Goal: Task Accomplishment & Management: Manage account settings

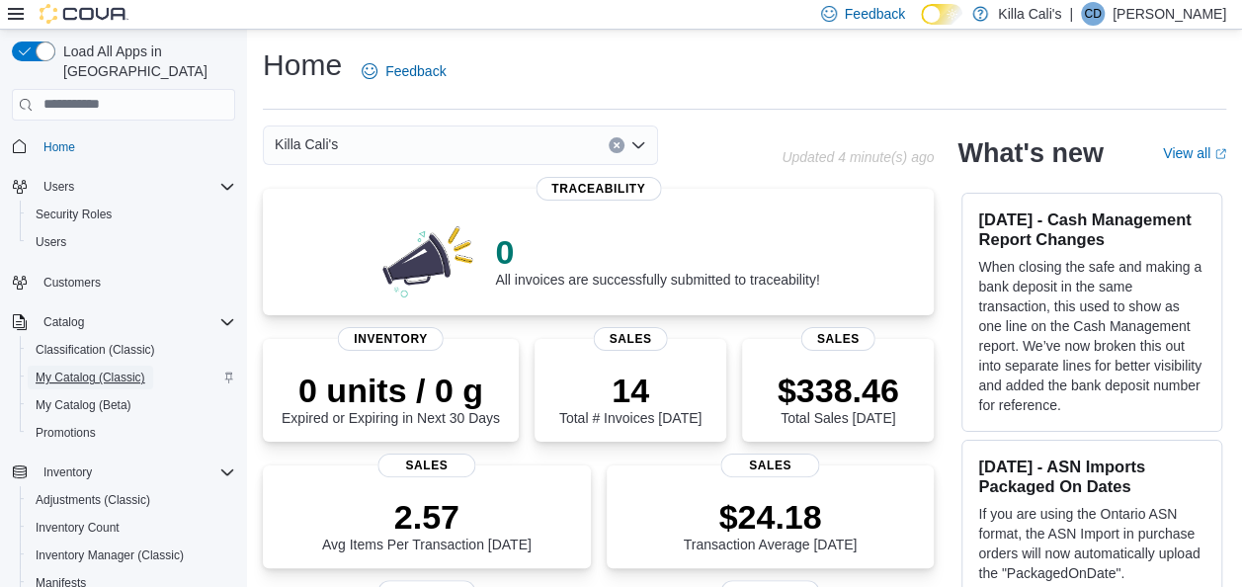
click at [73, 369] on span "My Catalog (Classic)" at bounding box center [91, 377] width 110 height 16
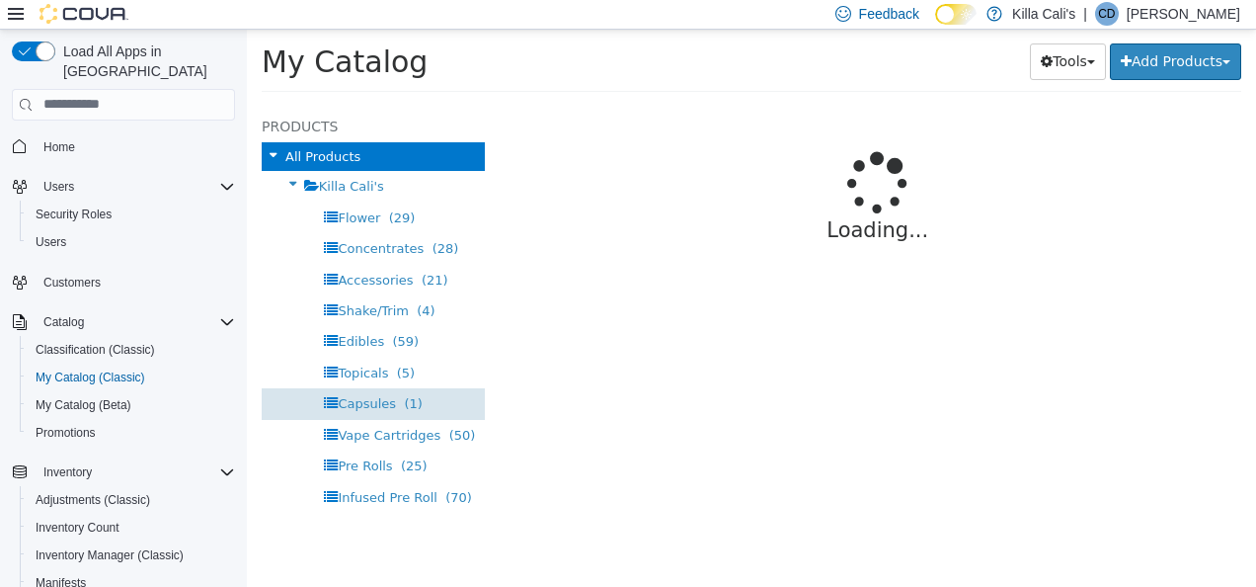
select select "**********"
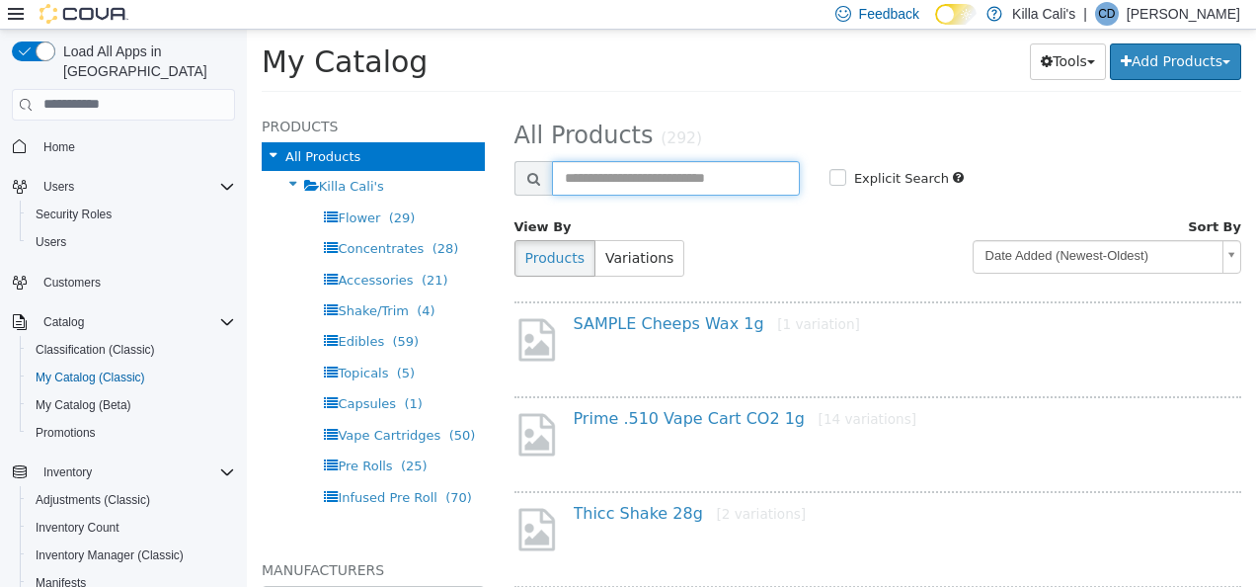
click at [604, 169] on input "text" at bounding box center [676, 177] width 248 height 35
type input "******"
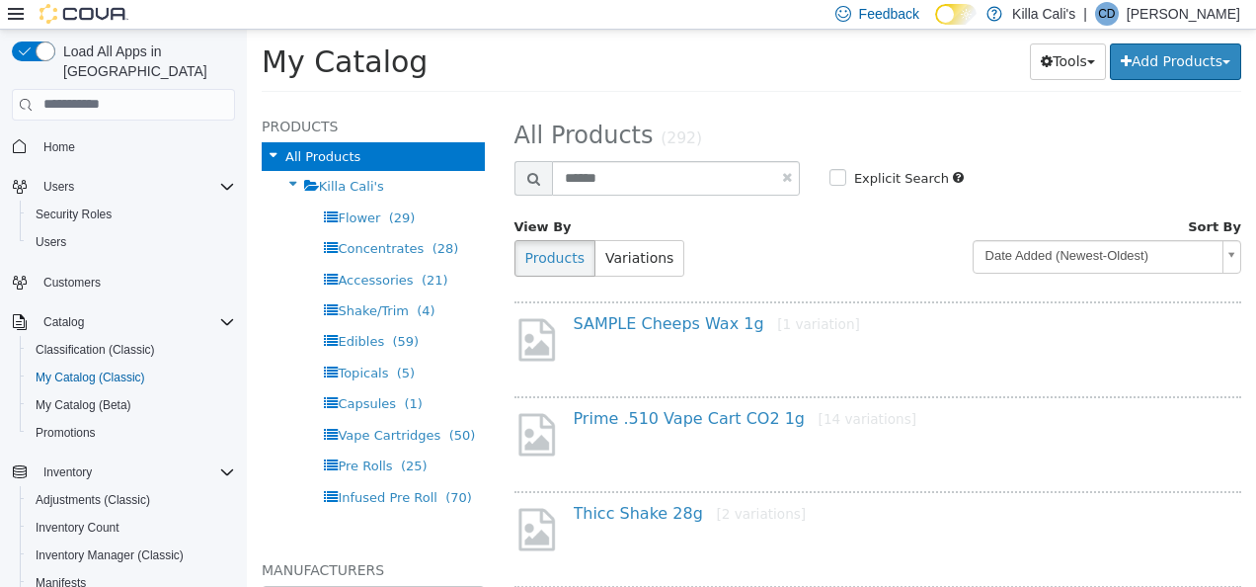
select select "**********"
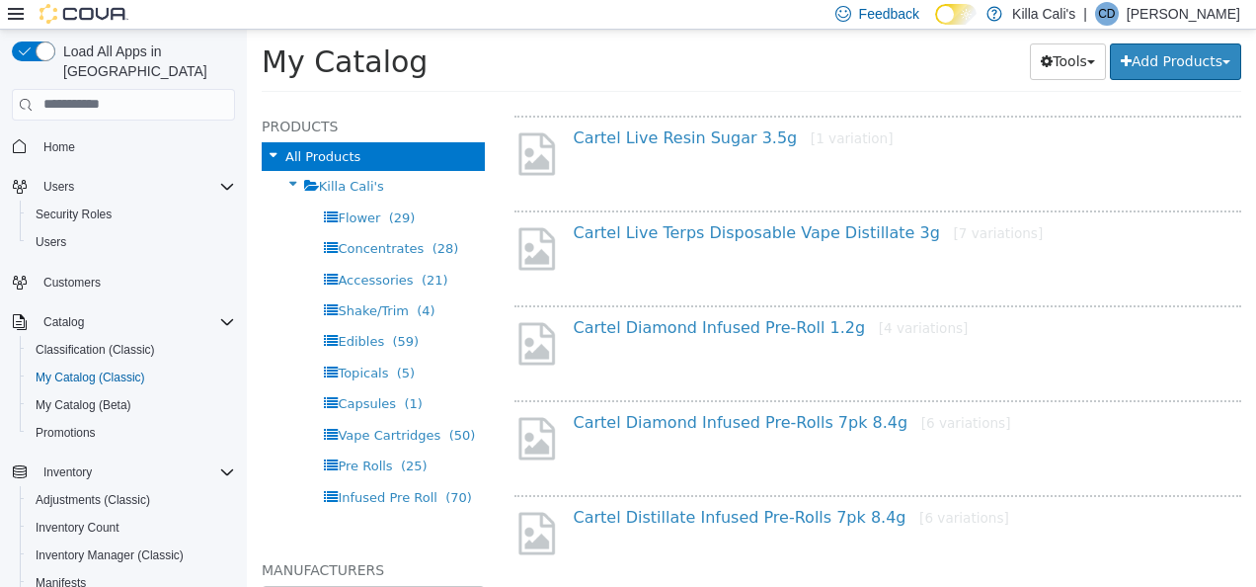
scroll to position [691, 0]
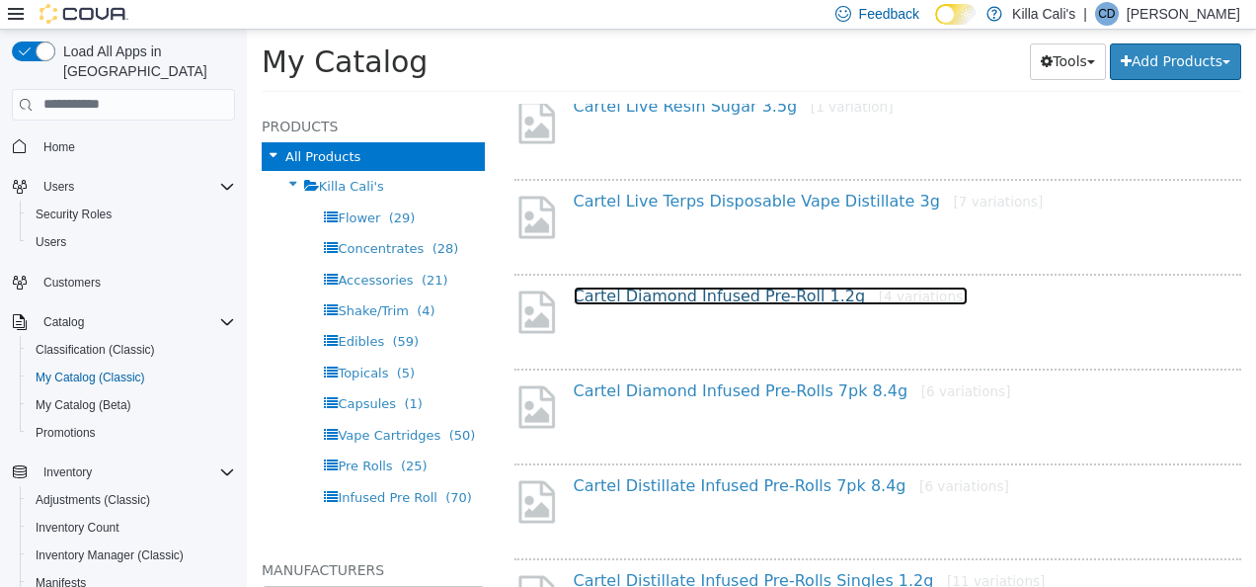
click at [727, 291] on link "Cartel Diamond Infused Pre-Roll 1.2g [4 variations]" at bounding box center [771, 294] width 395 height 19
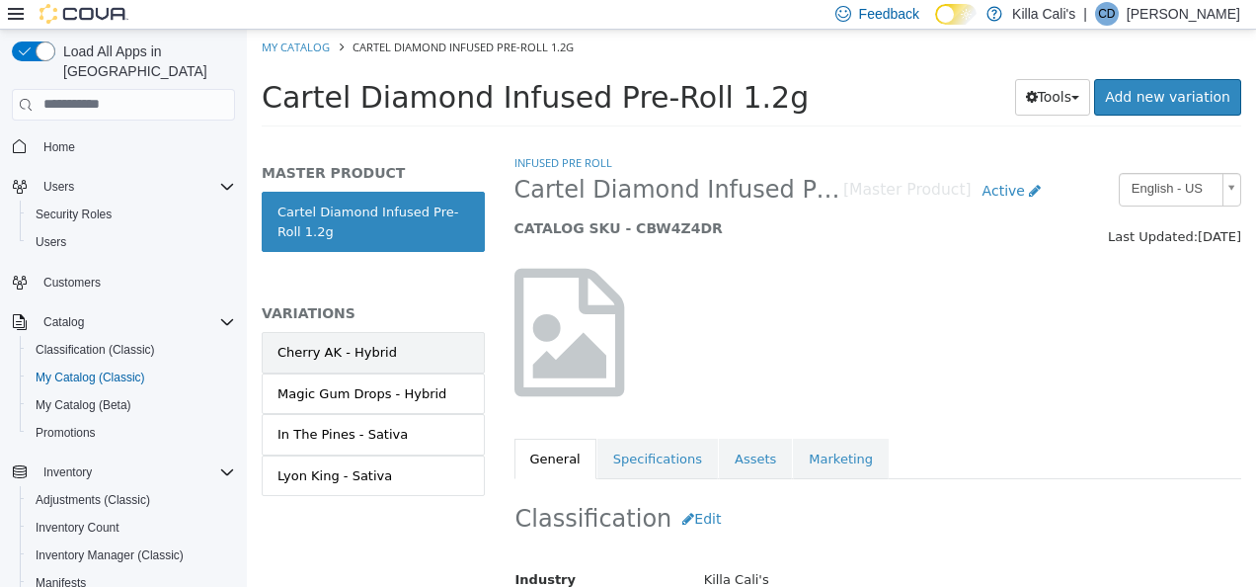
click at [358, 352] on div "Cherry AK - Hybrid" at bounding box center [338, 352] width 120 height 20
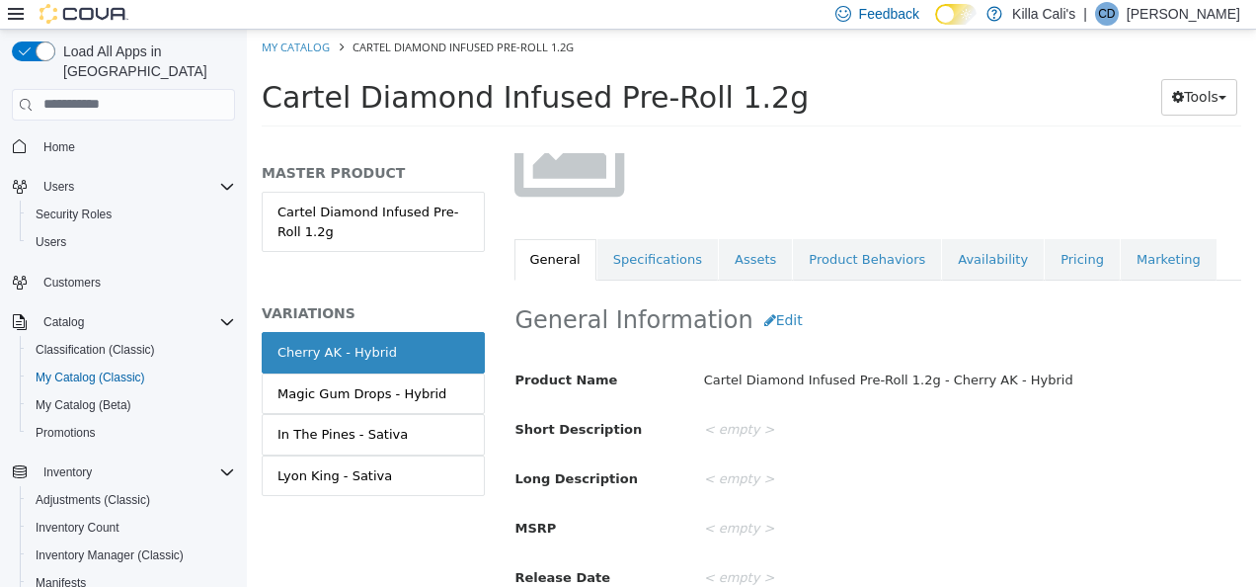
scroll to position [200, 0]
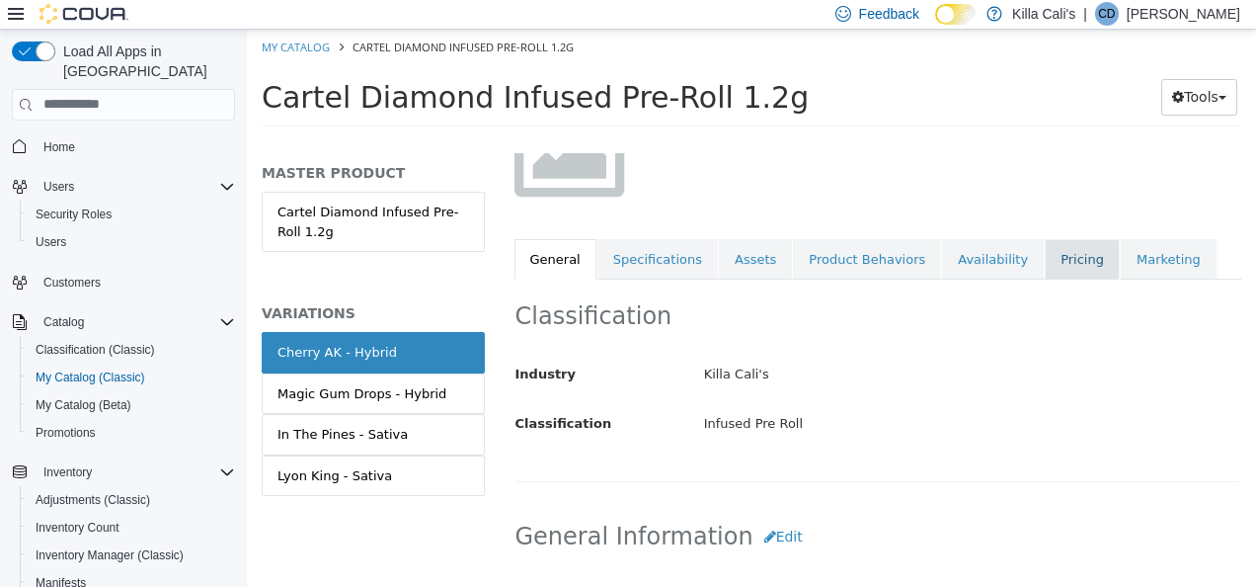
click at [1045, 260] on link "Pricing" at bounding box center [1082, 258] width 75 height 41
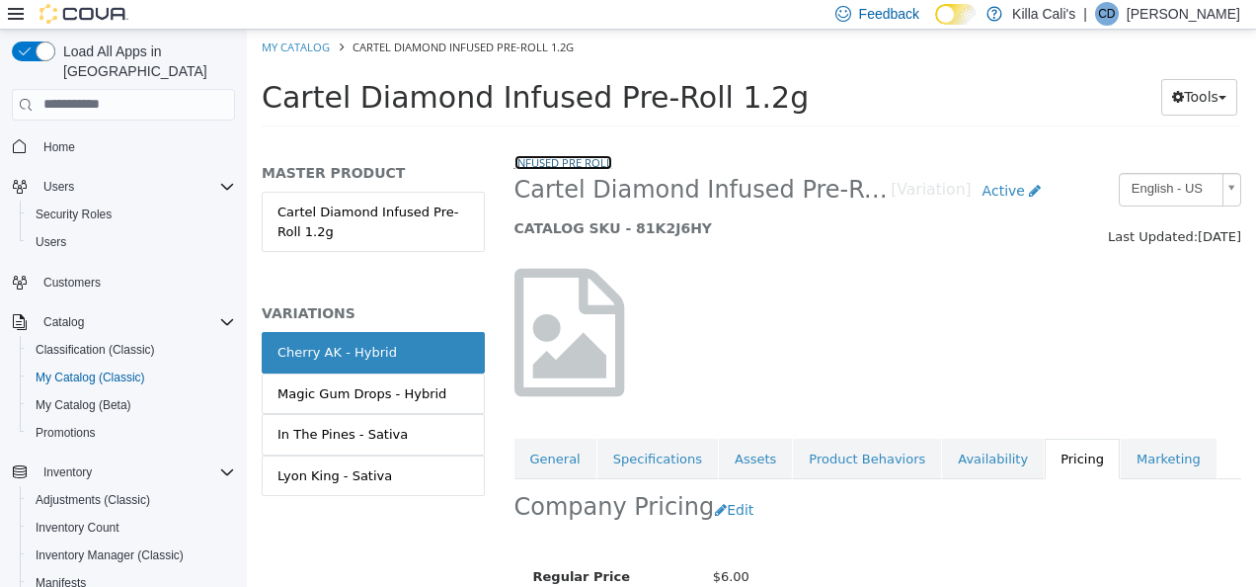
click at [562, 166] on link "Infused Pre Roll" at bounding box center [564, 161] width 98 height 15
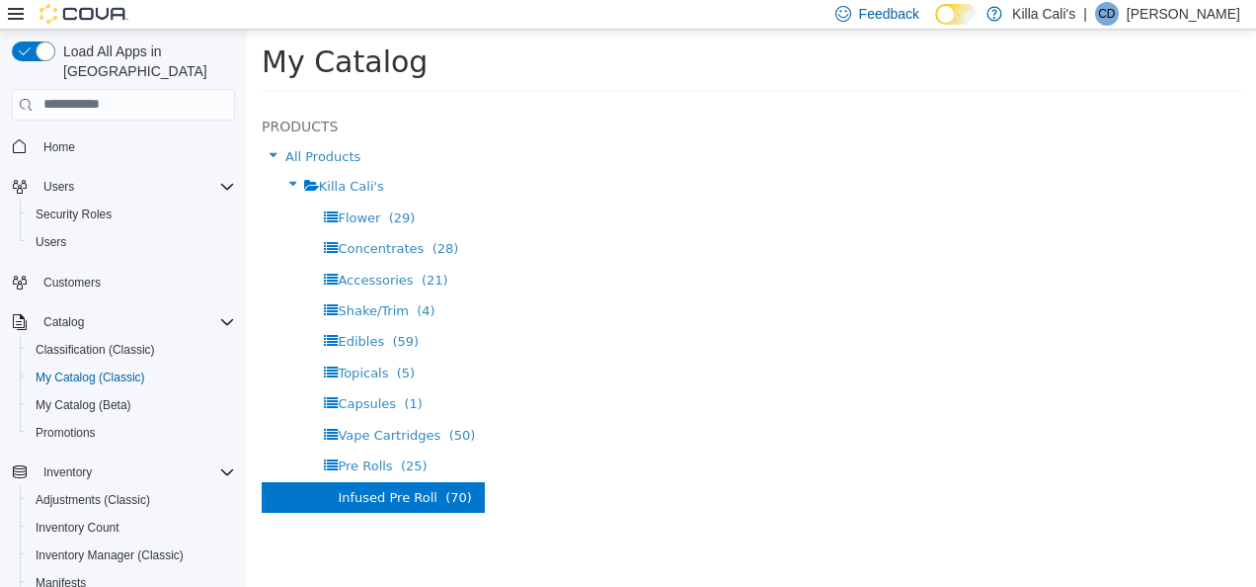
select select "**********"
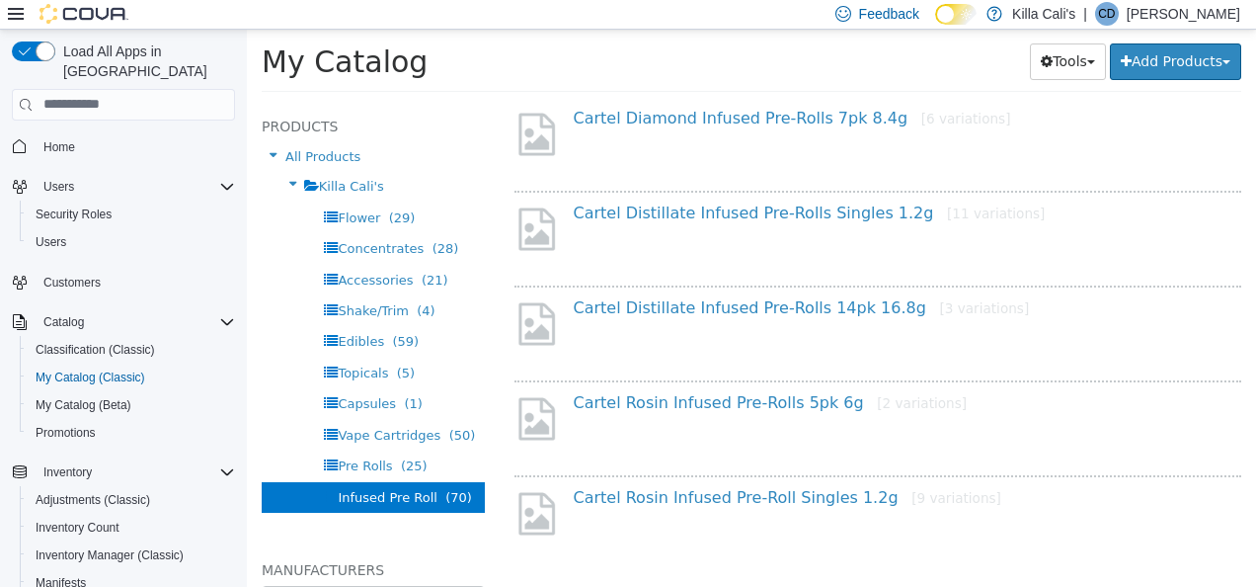
scroll to position [413, 0]
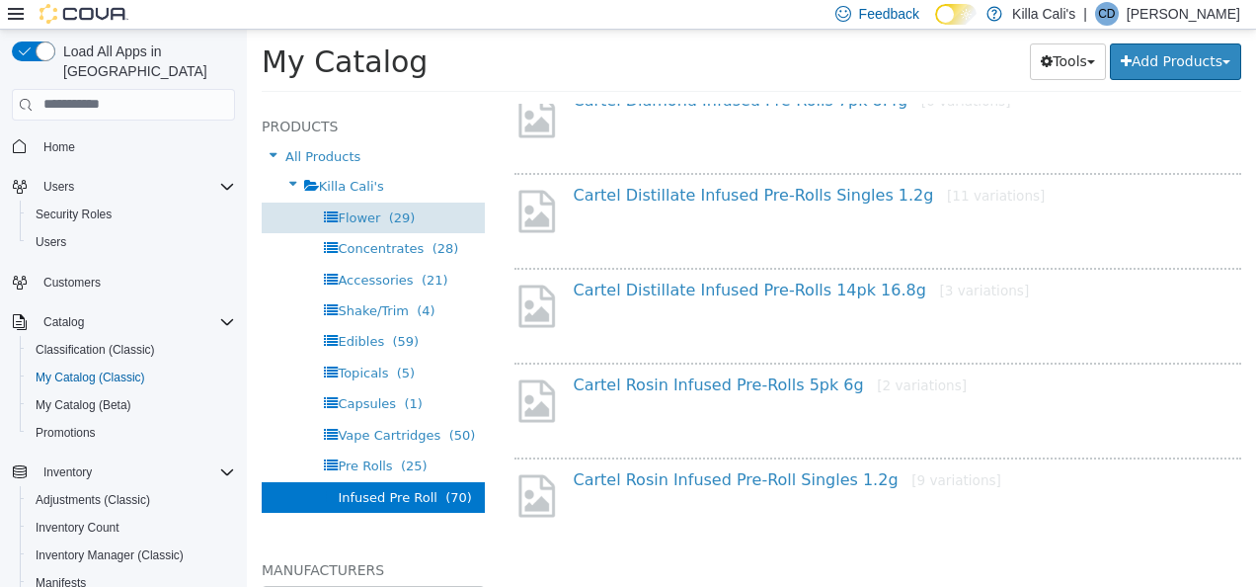
click at [363, 210] on span "Flower" at bounding box center [359, 216] width 42 height 15
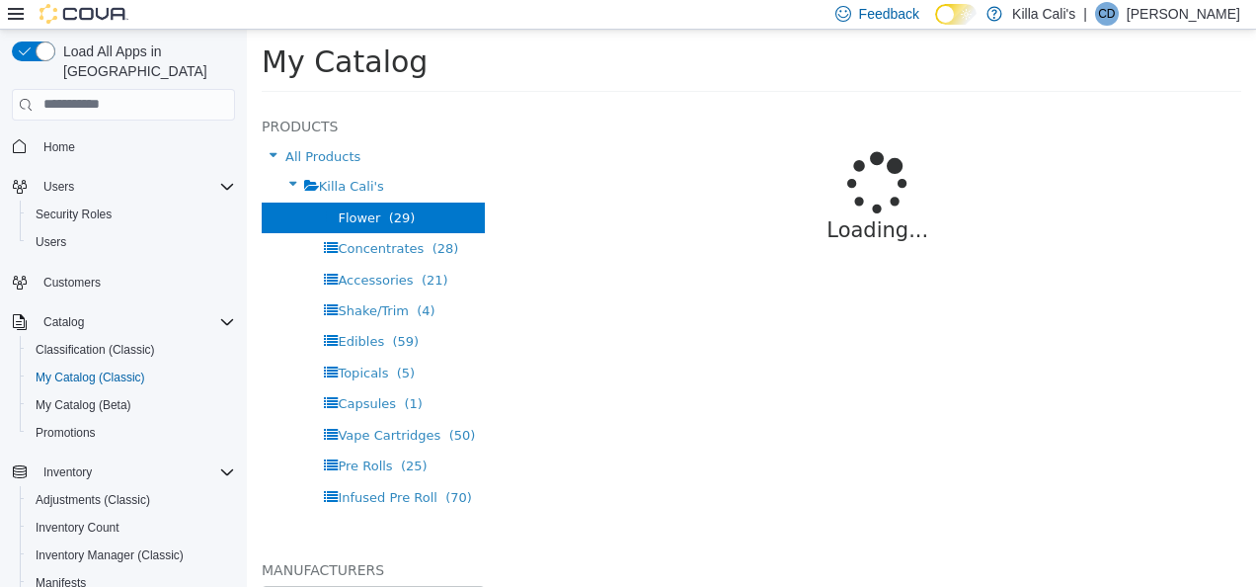
select select "**********"
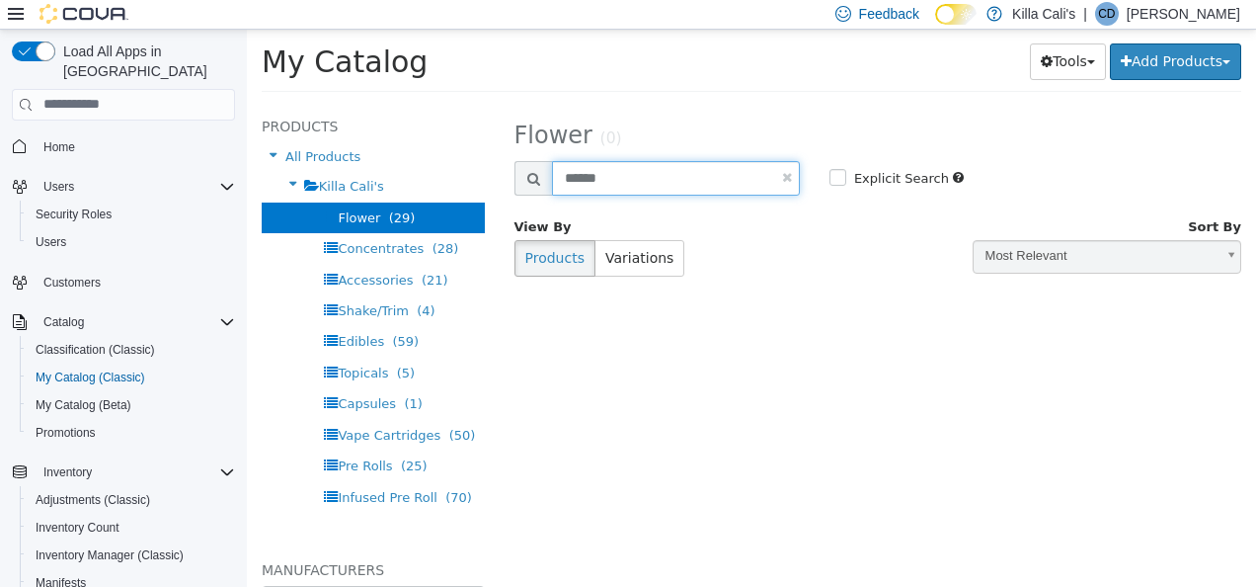
drag, startPoint x: 648, startPoint y: 181, endPoint x: 492, endPoint y: 191, distance: 156.4
click at [492, 104] on div "**********" at bounding box center [751, 104] width 1009 height 0
type input "***"
select select "**********"
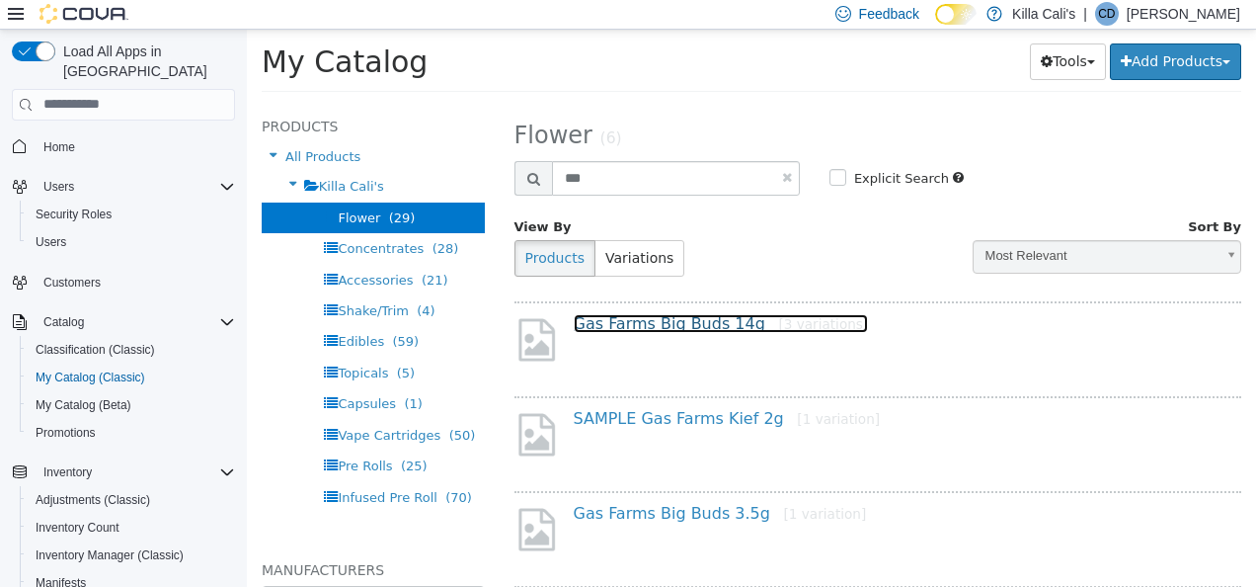
click at [667, 327] on link "Gas Farms Big Buds 14g [3 variations]" at bounding box center [721, 322] width 295 height 19
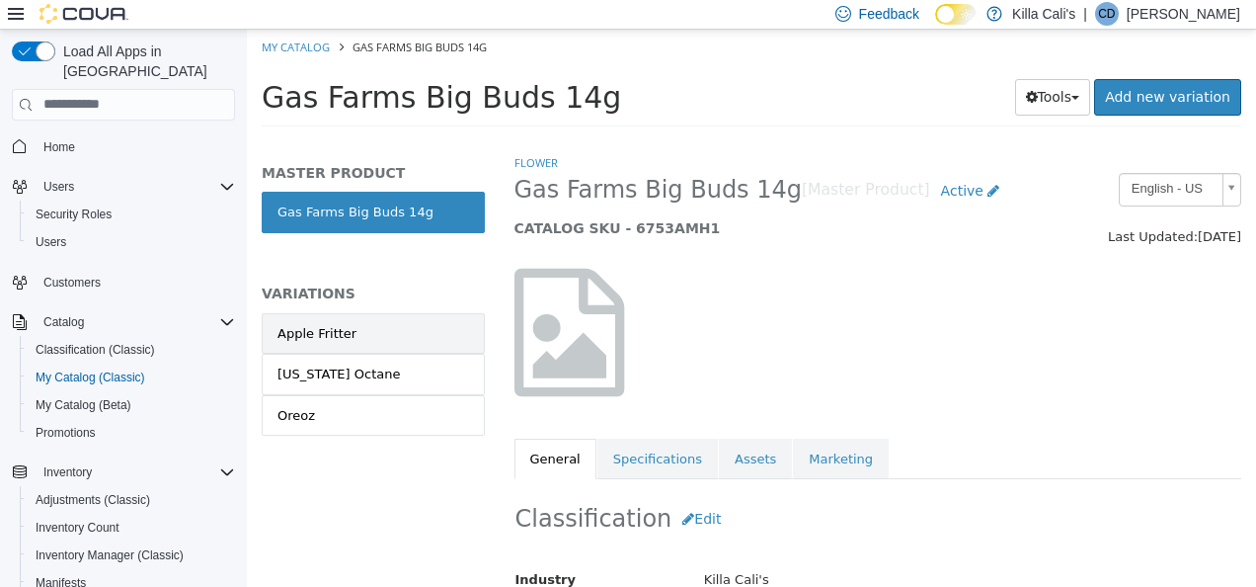
click at [391, 333] on link "Apple Fritter" at bounding box center [373, 332] width 223 height 41
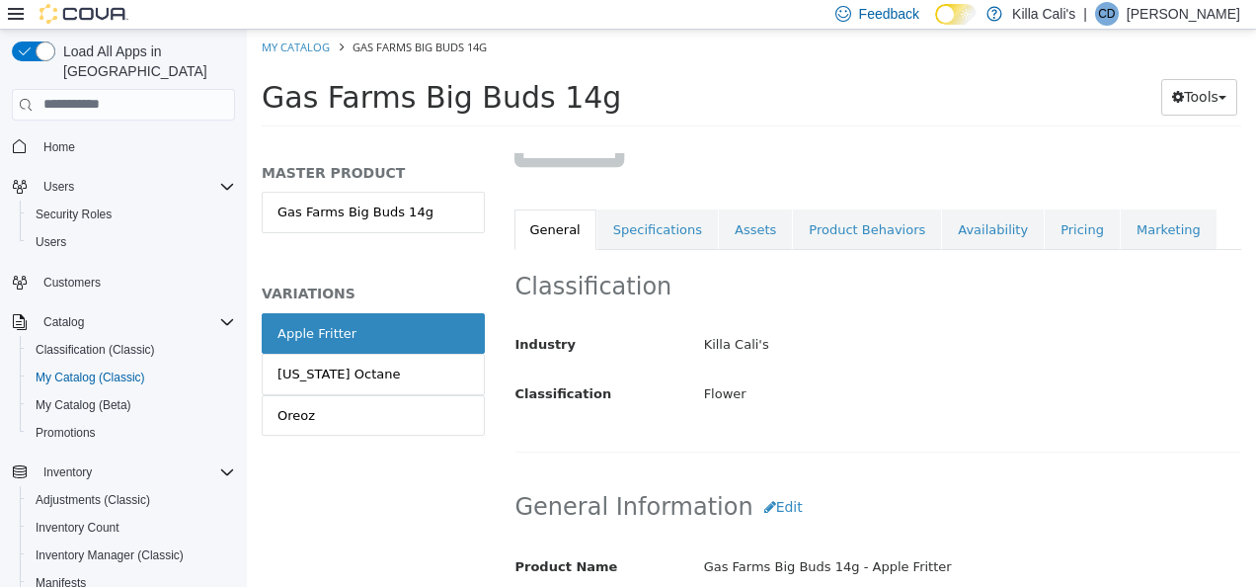
scroll to position [200, 0]
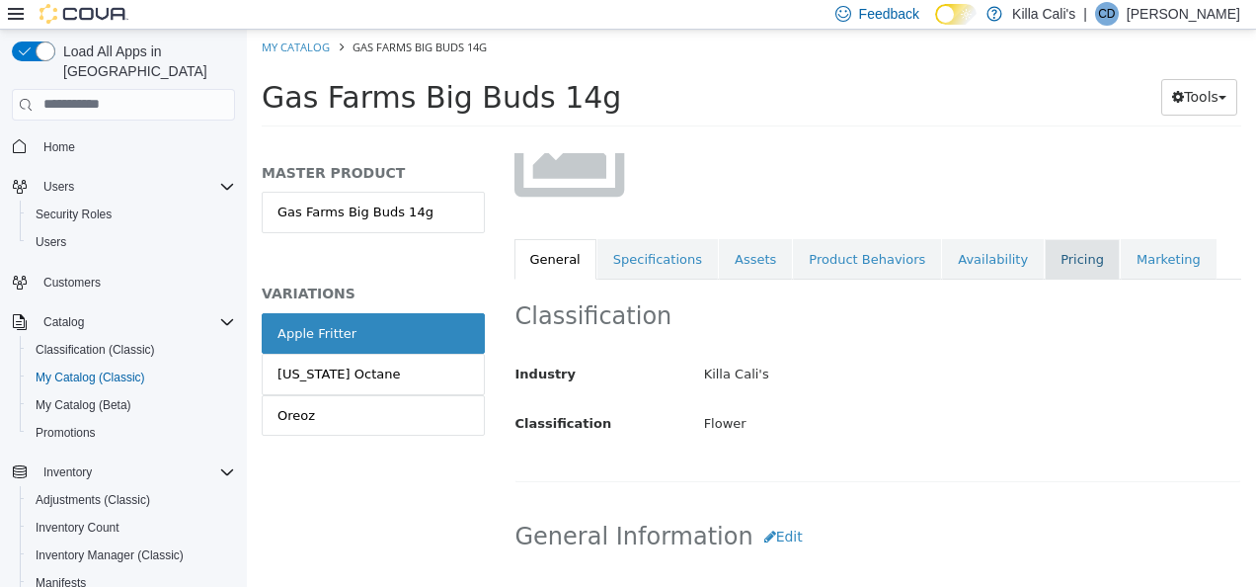
click at [1051, 256] on link "Pricing" at bounding box center [1082, 258] width 75 height 41
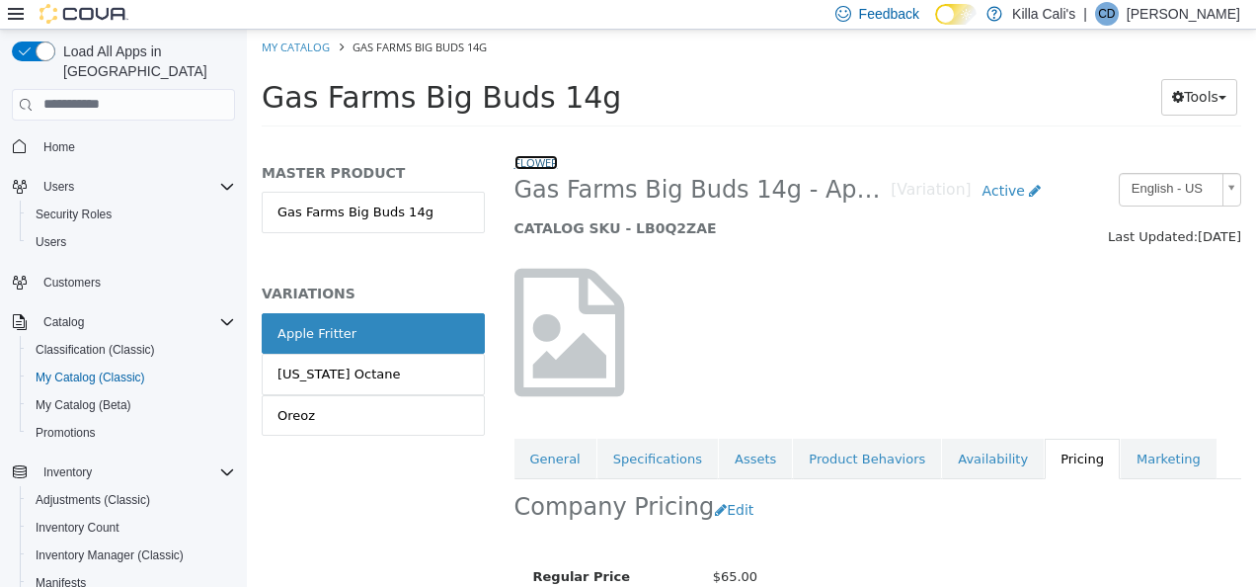
click at [534, 159] on link "Flower" at bounding box center [536, 161] width 43 height 15
select select "**********"
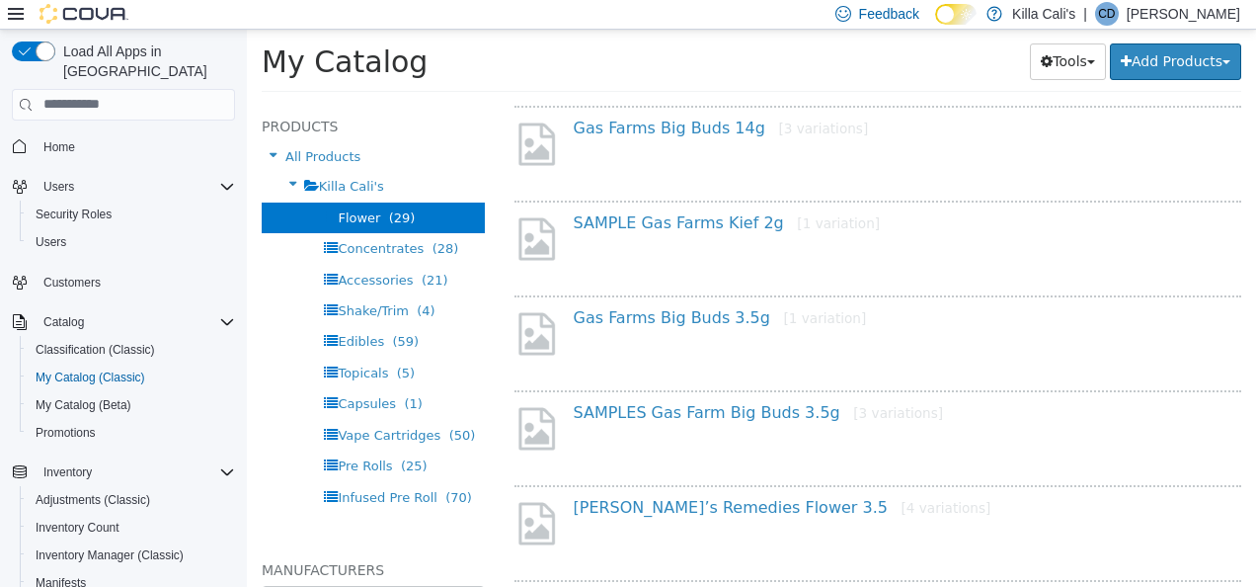
scroll to position [198, 0]
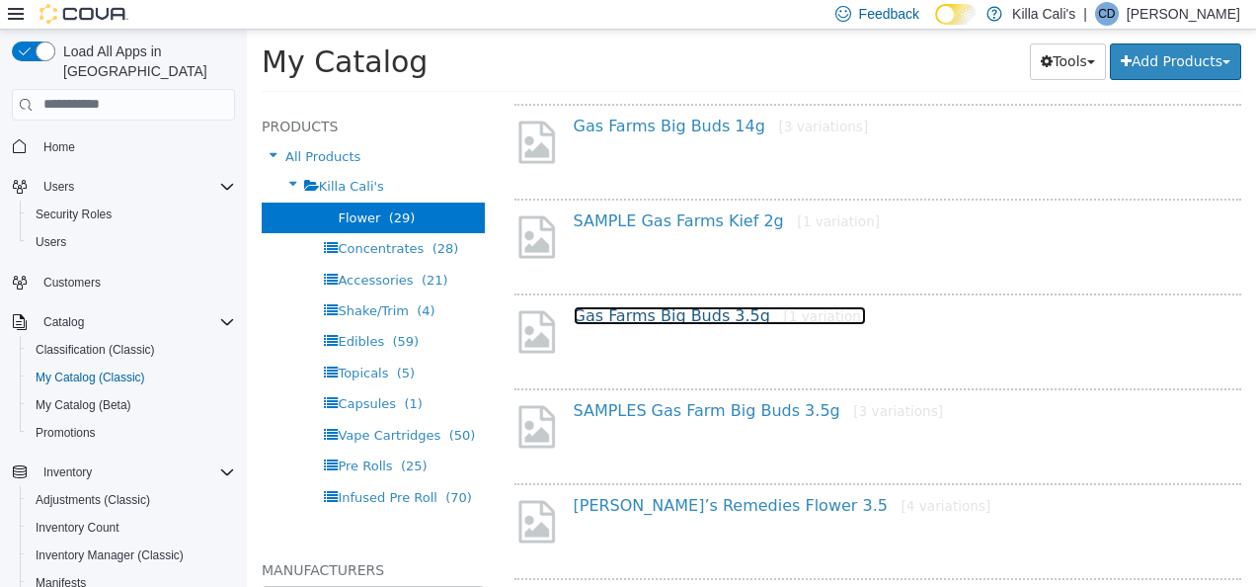
click at [676, 311] on link "Gas Farms Big Buds 3.5g [1 variation]" at bounding box center [720, 314] width 293 height 19
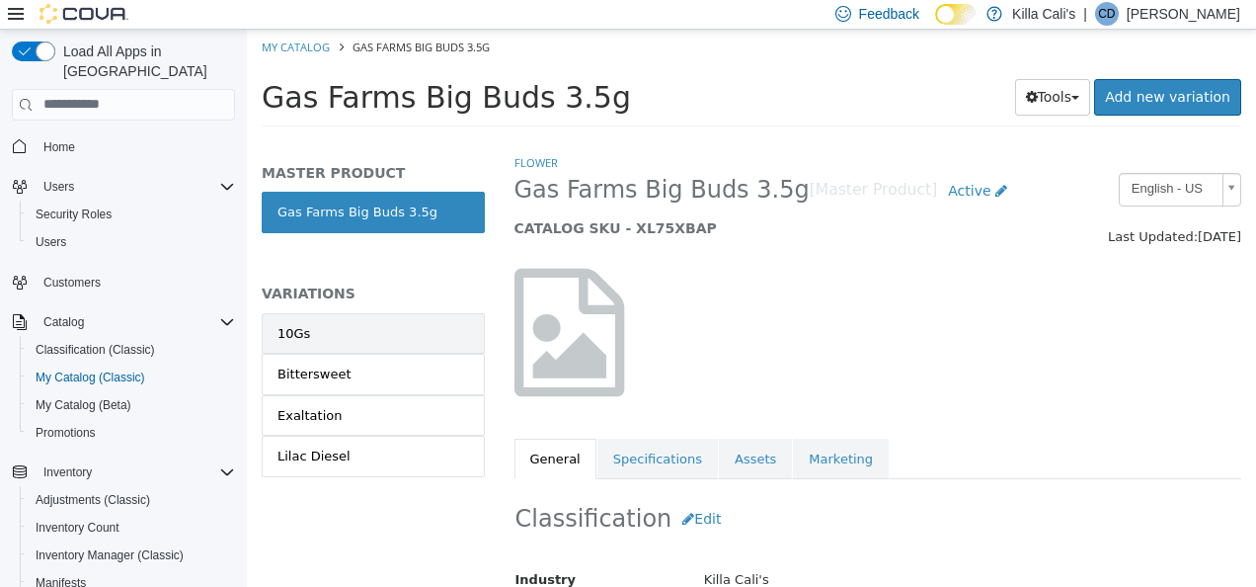
click at [440, 340] on link "10Gs" at bounding box center [373, 332] width 223 height 41
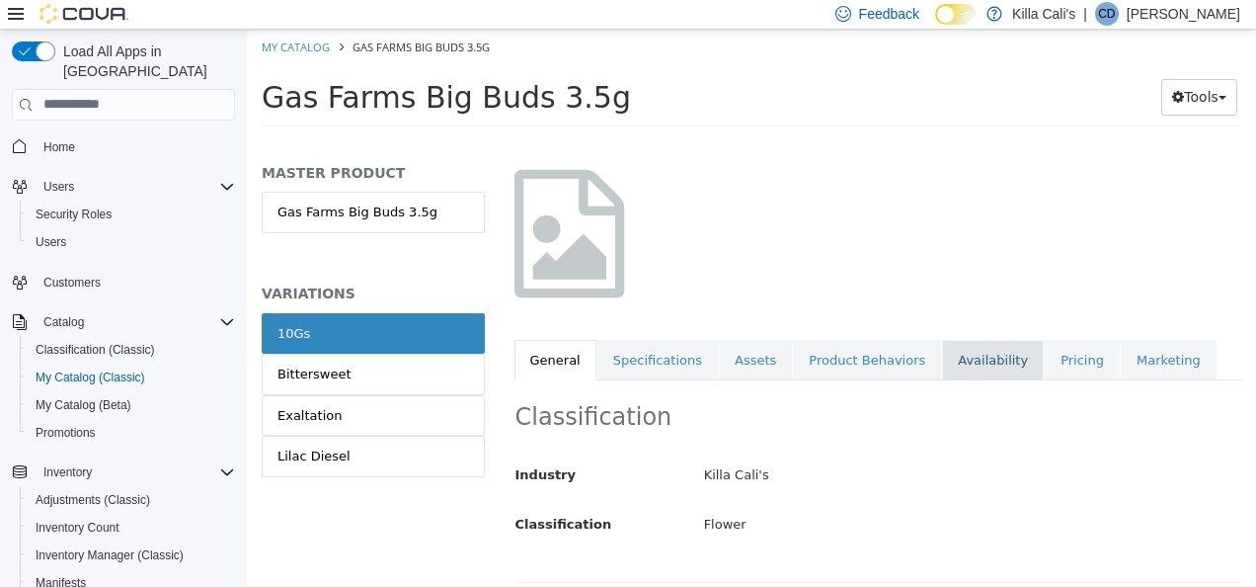
scroll to position [101, 0]
click at [1045, 347] on link "Pricing" at bounding box center [1082, 357] width 75 height 41
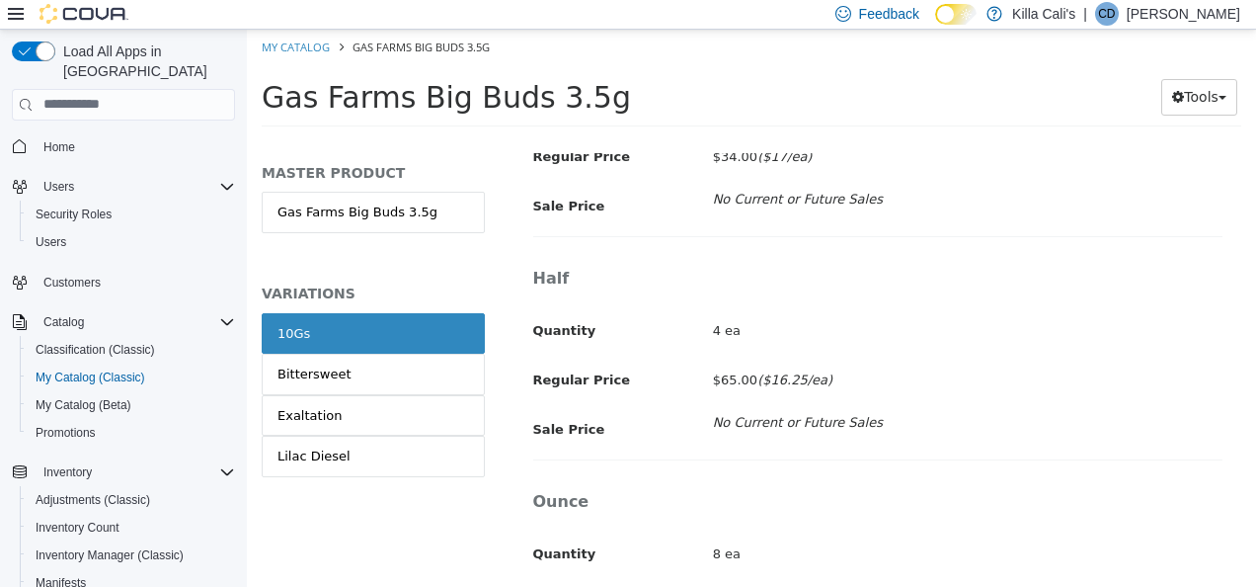
scroll to position [1035, 0]
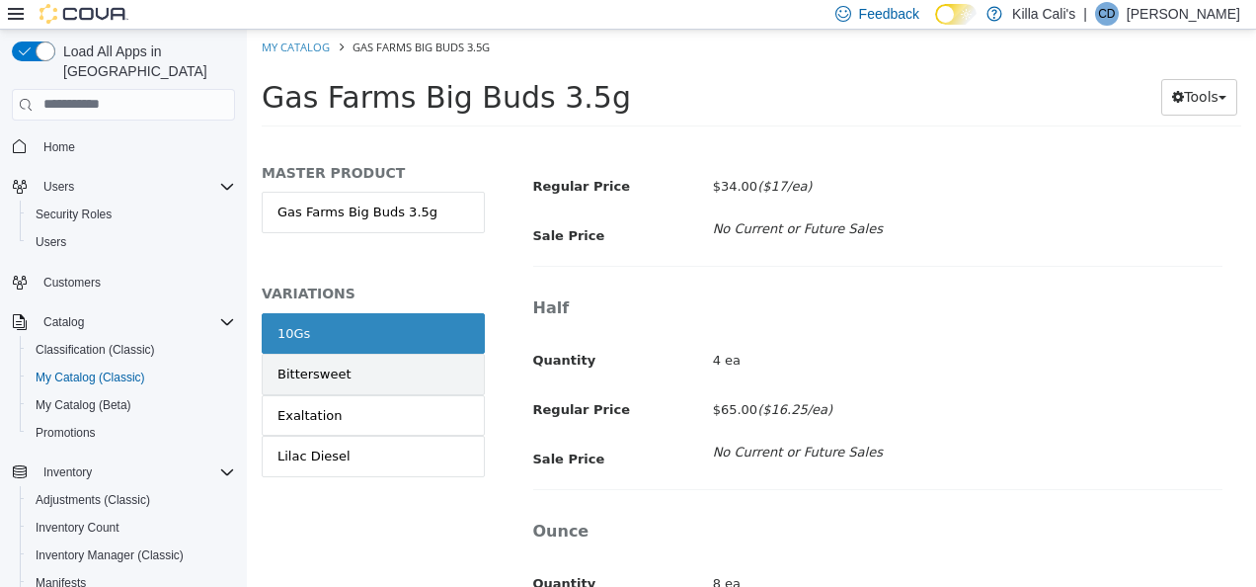
click at [371, 381] on link "Bittersweet" at bounding box center [373, 373] width 223 height 41
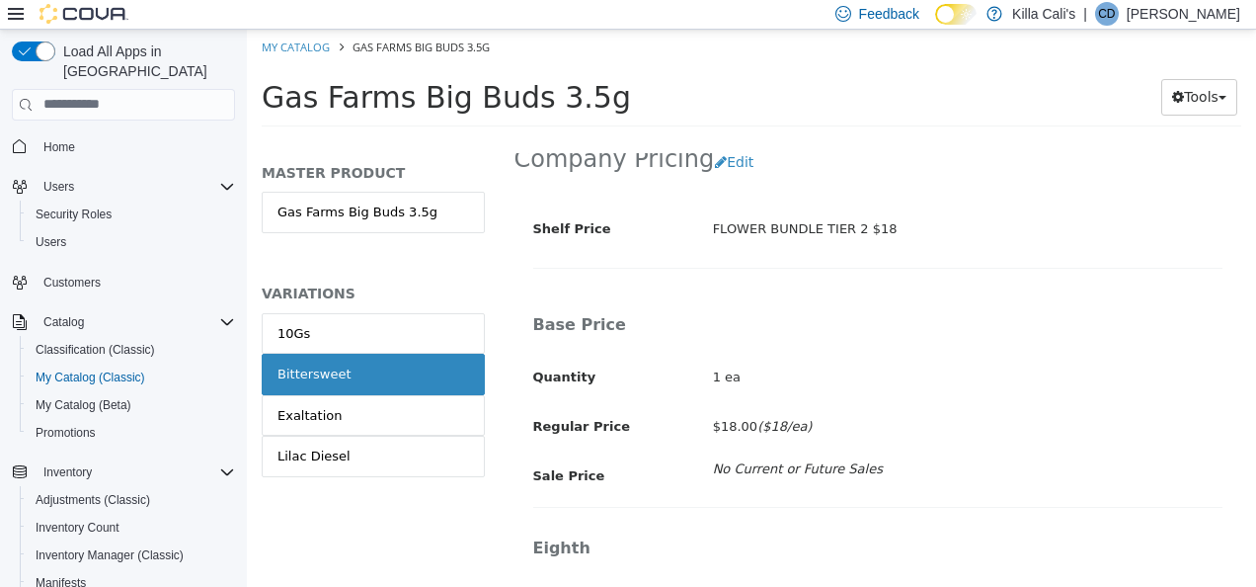
scroll to position [395, 0]
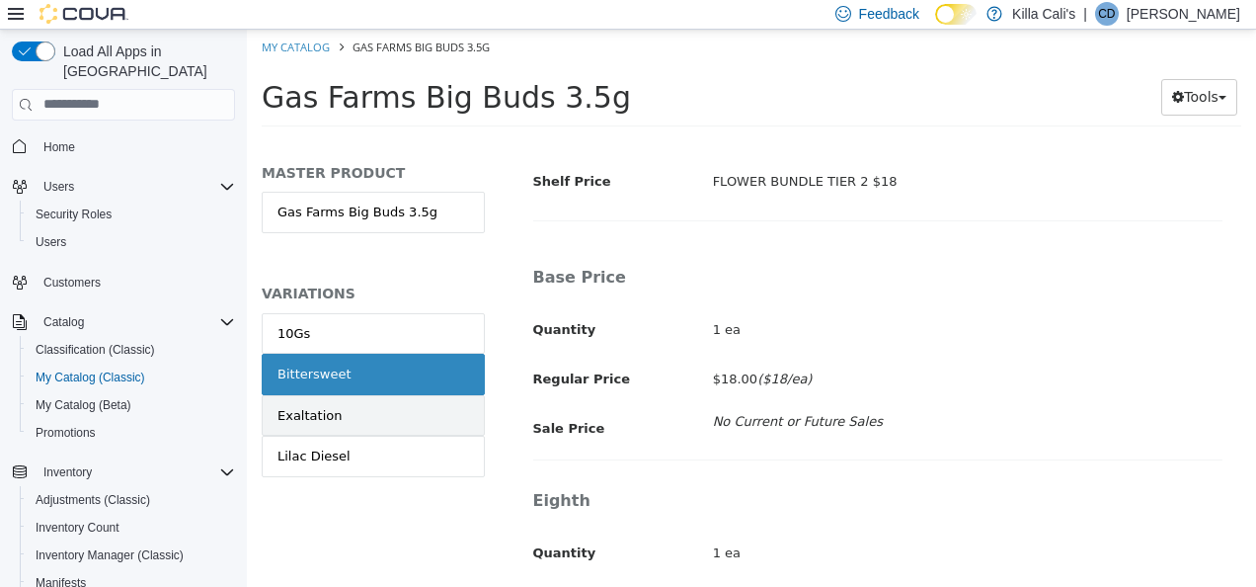
click at [398, 408] on link "Exaltation" at bounding box center [373, 414] width 223 height 41
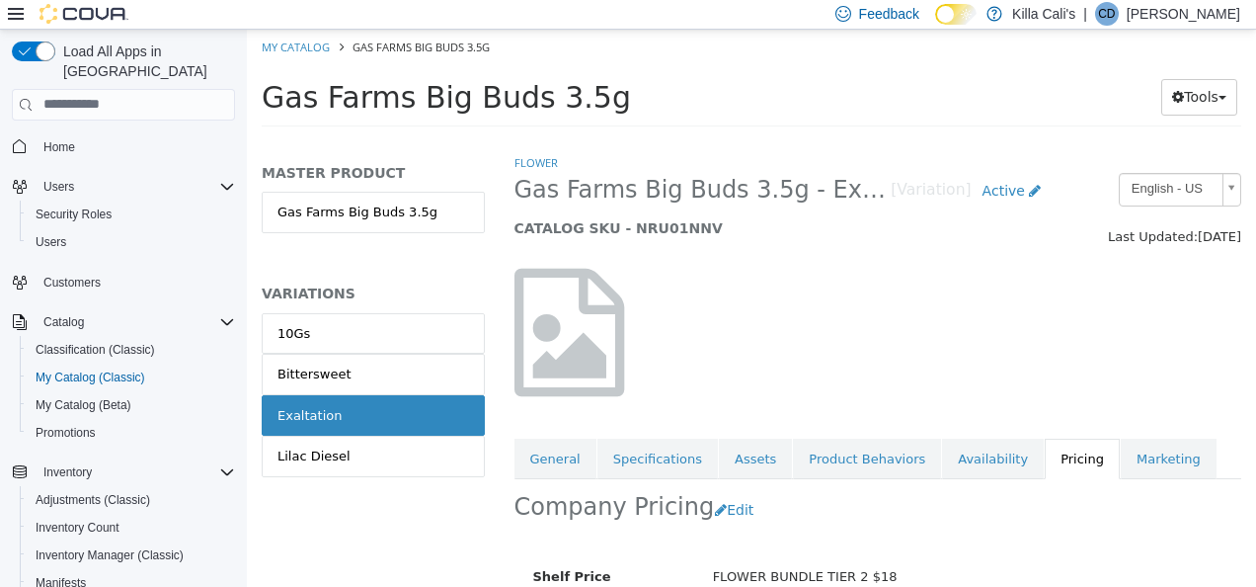
click at [398, 464] on link "Lilac Diesel" at bounding box center [373, 455] width 223 height 41
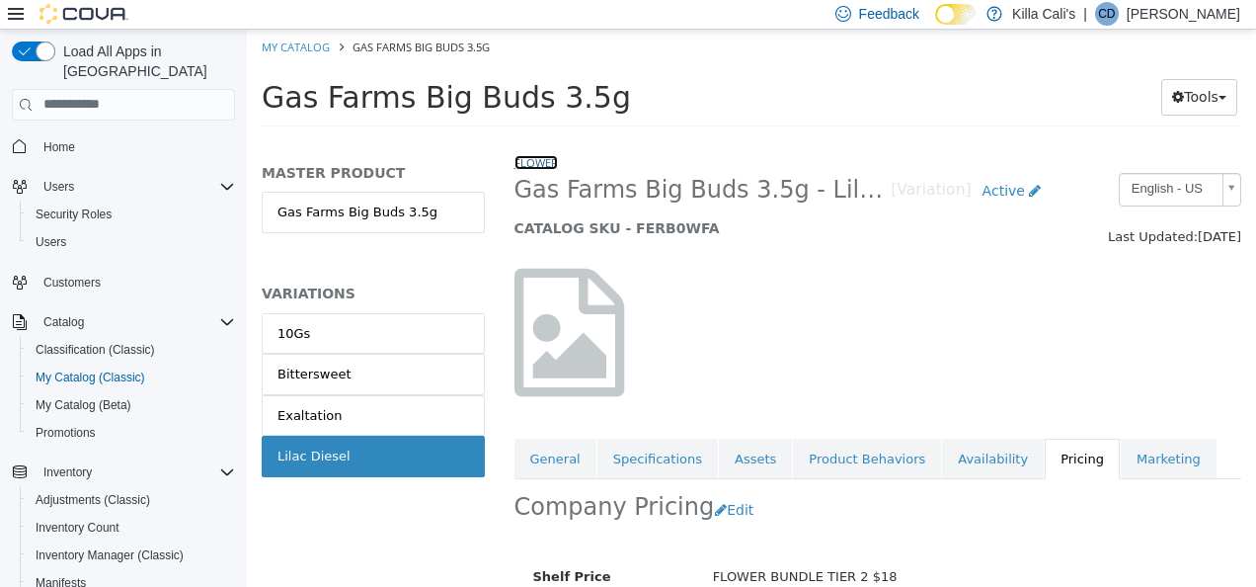
click at [541, 162] on link "Flower" at bounding box center [536, 161] width 43 height 15
select select "**********"
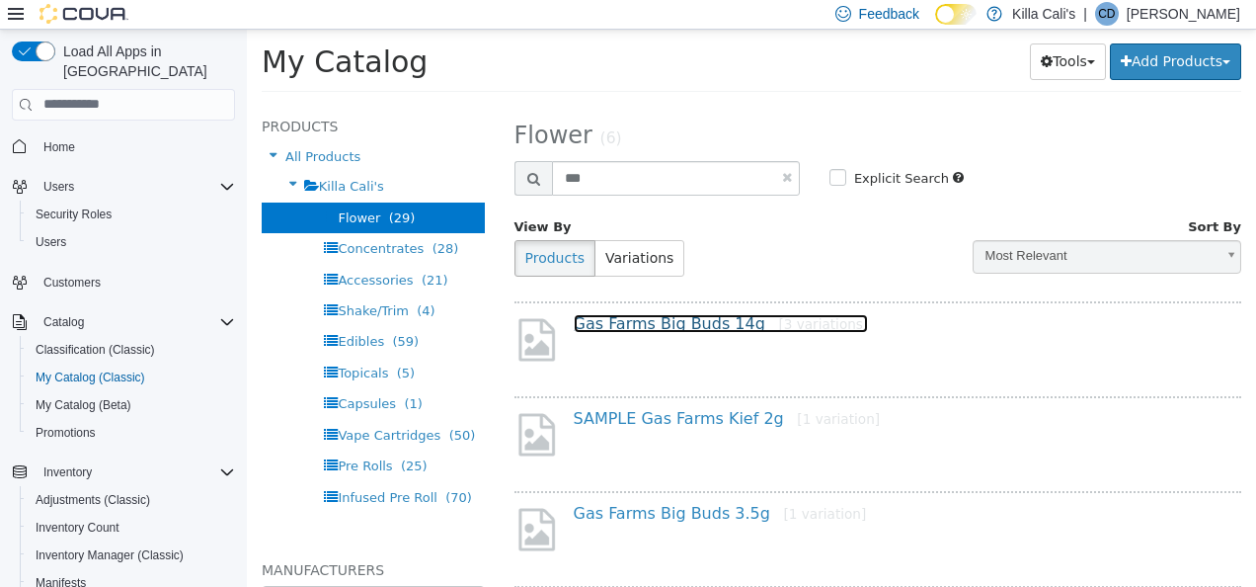
click at [668, 326] on link "Gas Farms Big Buds 14g [3 variations]" at bounding box center [721, 322] width 295 height 19
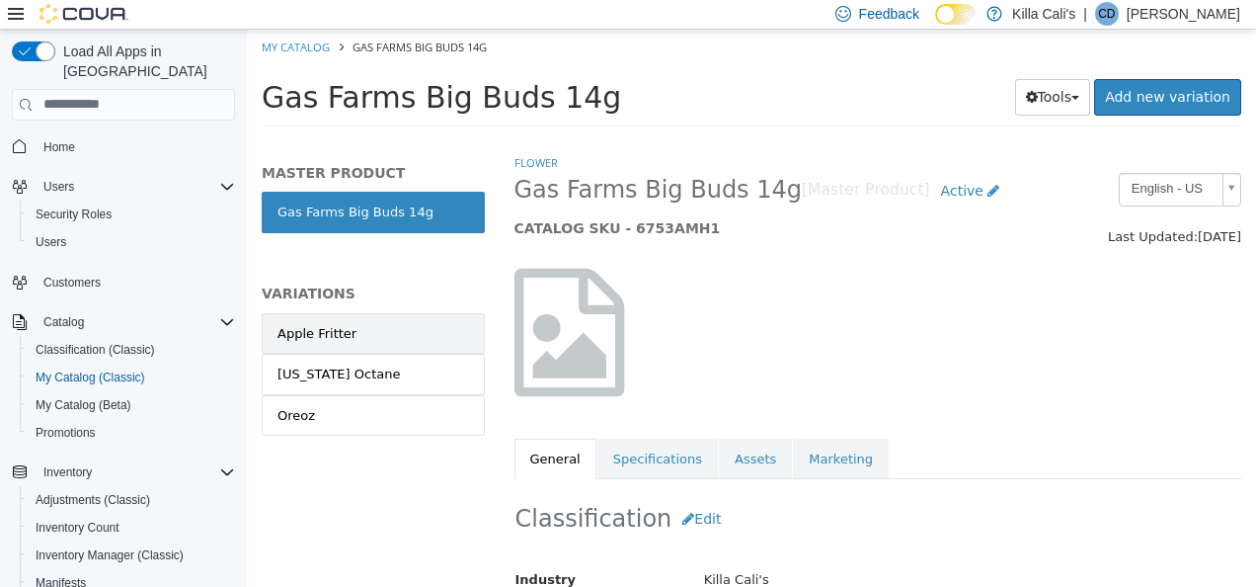
click at [409, 338] on link "Apple Fritter" at bounding box center [373, 332] width 223 height 41
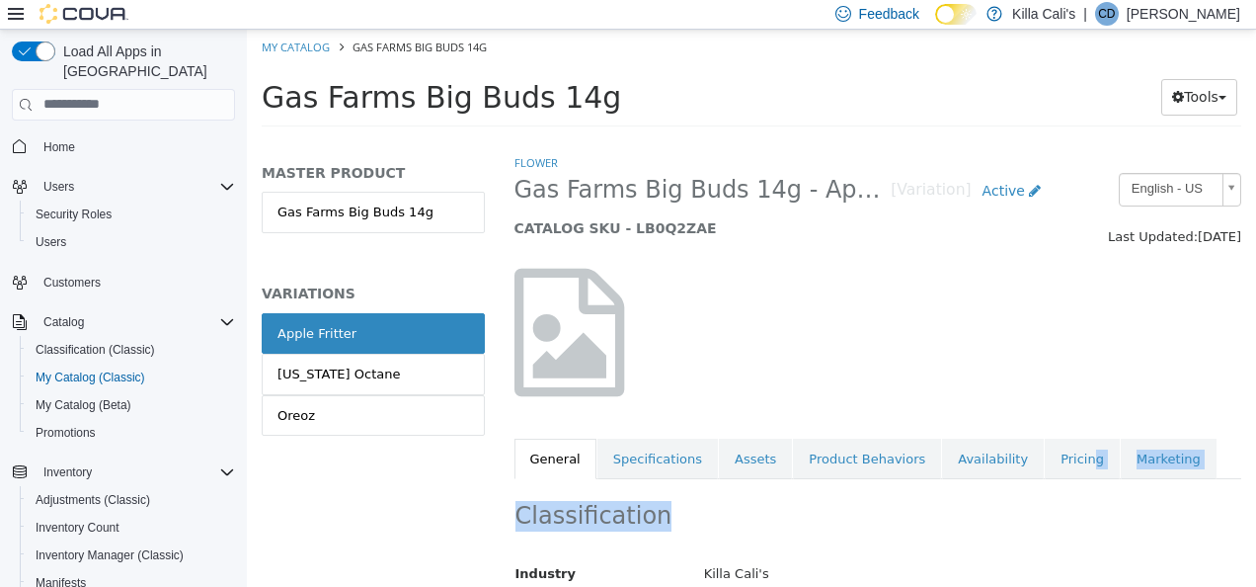
click at [1051, 477] on div "Flower Gas Farms Big Buds 14g - Apple Fritter [Variation] Active CATALOG SKU - …" at bounding box center [879, 315] width 728 height 326
drag, startPoint x: 1051, startPoint y: 477, endPoint x: 1017, endPoint y: 341, distance: 140.4
click at [1017, 341] on div at bounding box center [879, 331] width 758 height 169
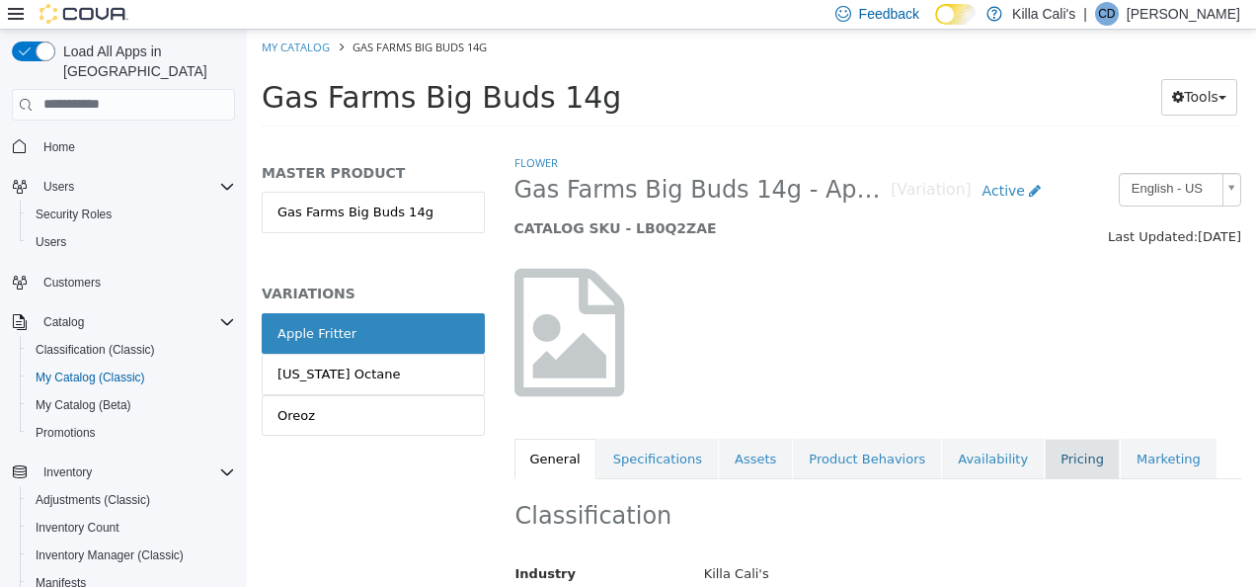
click at [1055, 465] on link "Pricing" at bounding box center [1082, 458] width 75 height 41
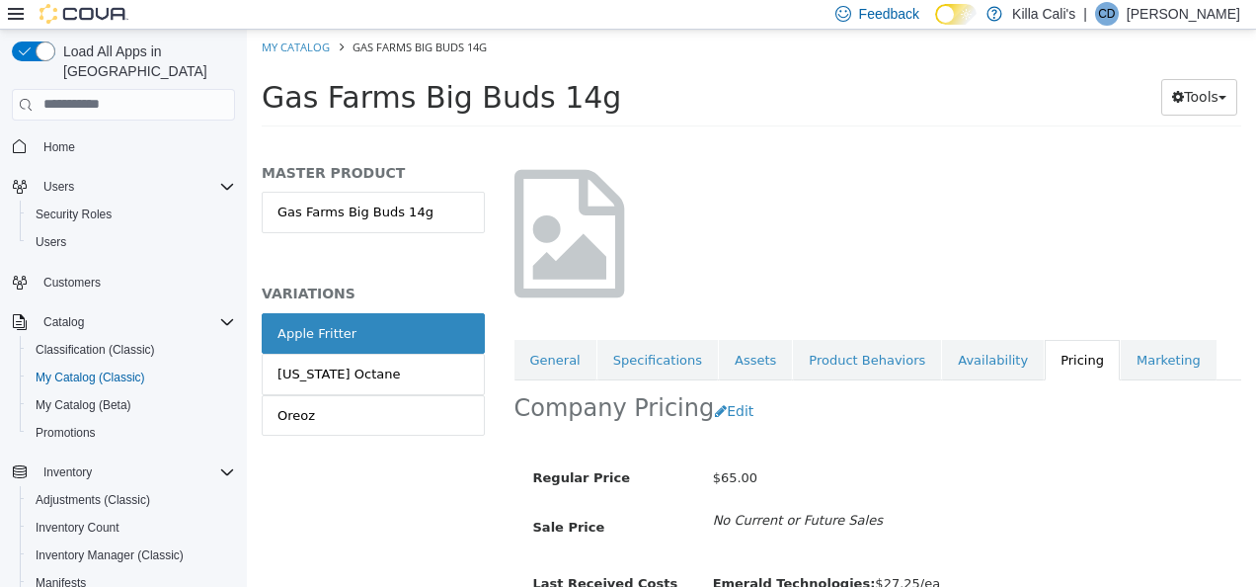
scroll to position [198, 0]
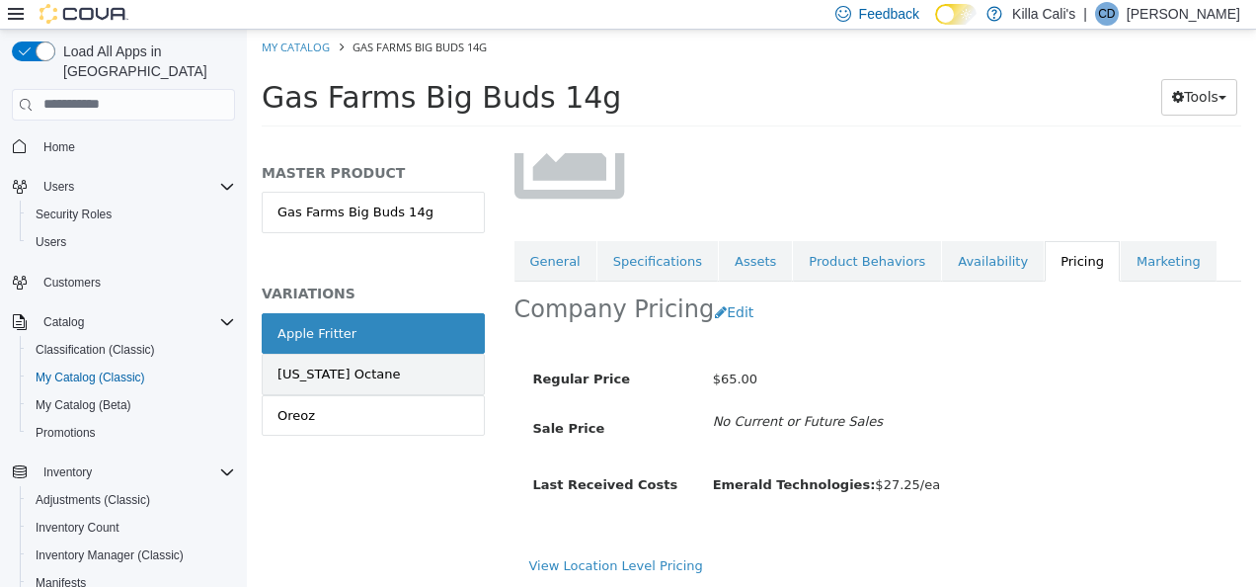
click at [398, 363] on link "[US_STATE] Octane" at bounding box center [373, 373] width 223 height 41
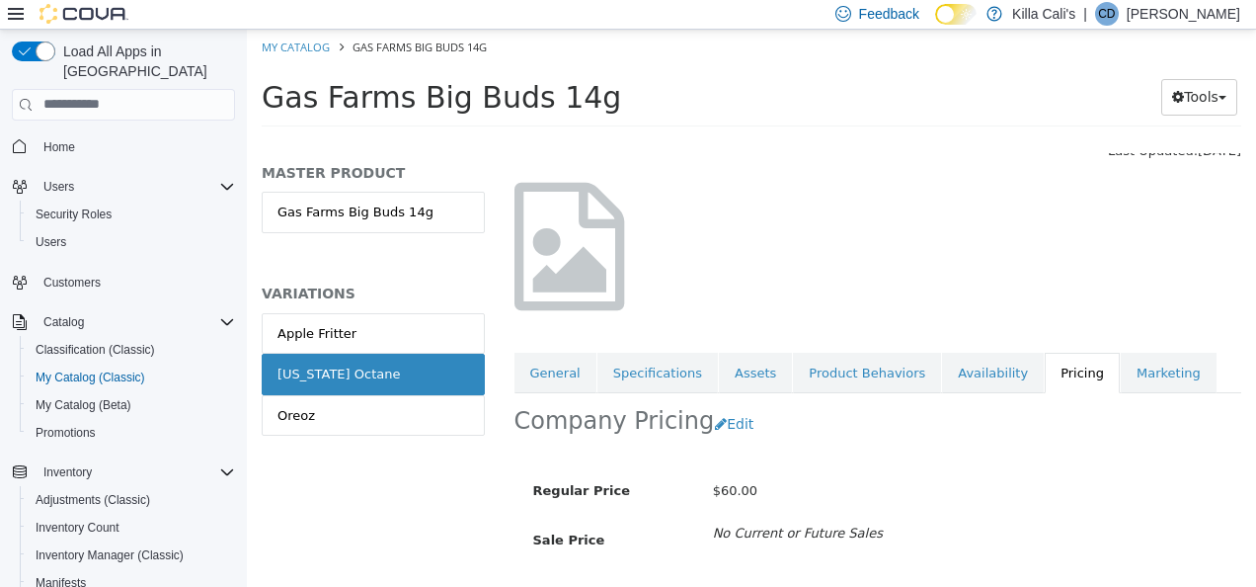
scroll to position [198, 0]
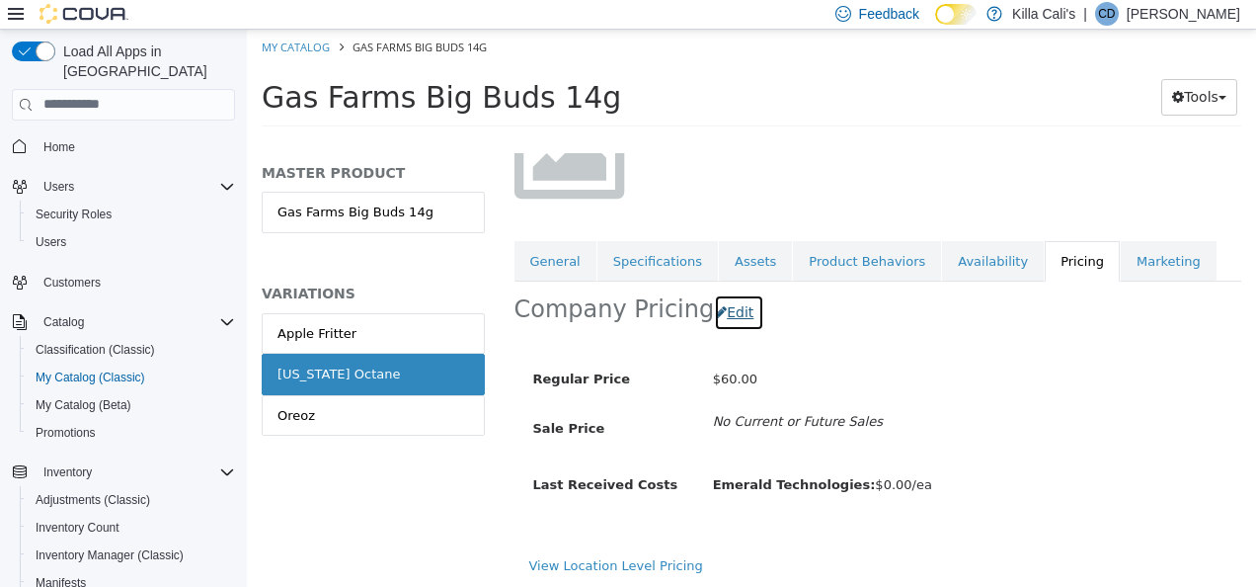
click at [724, 313] on button "Edit" at bounding box center [739, 311] width 50 height 37
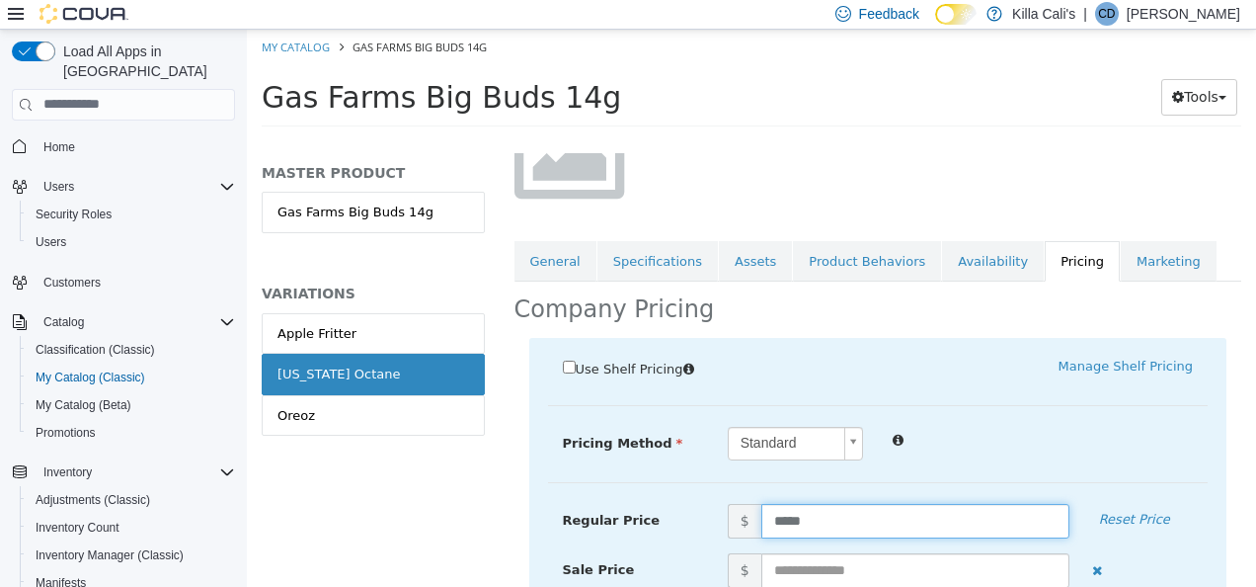
click at [782, 519] on input "*****" at bounding box center [916, 520] width 308 height 35
type input "*****"
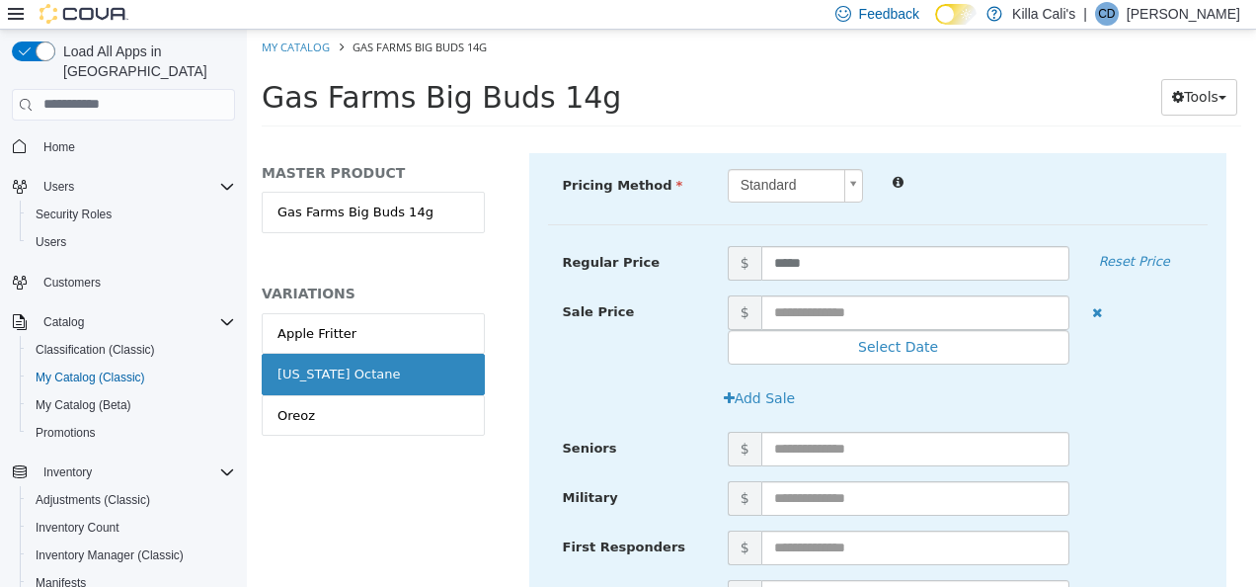
scroll to position [668, 0]
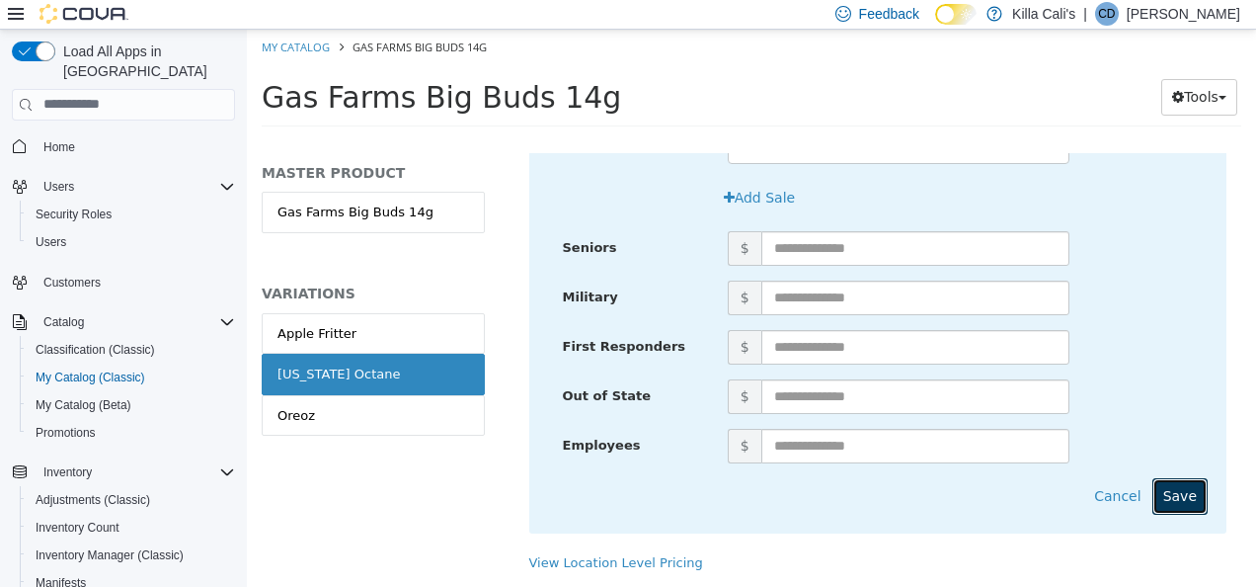
click at [1185, 488] on button "Save" at bounding box center [1180, 495] width 55 height 37
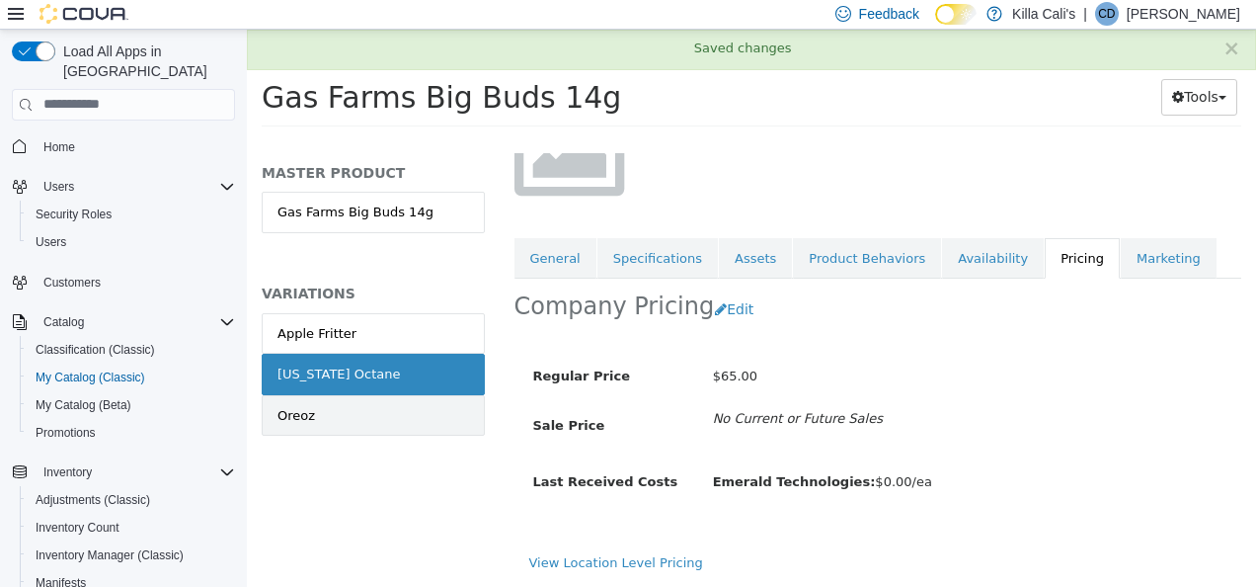
scroll to position [214, 0]
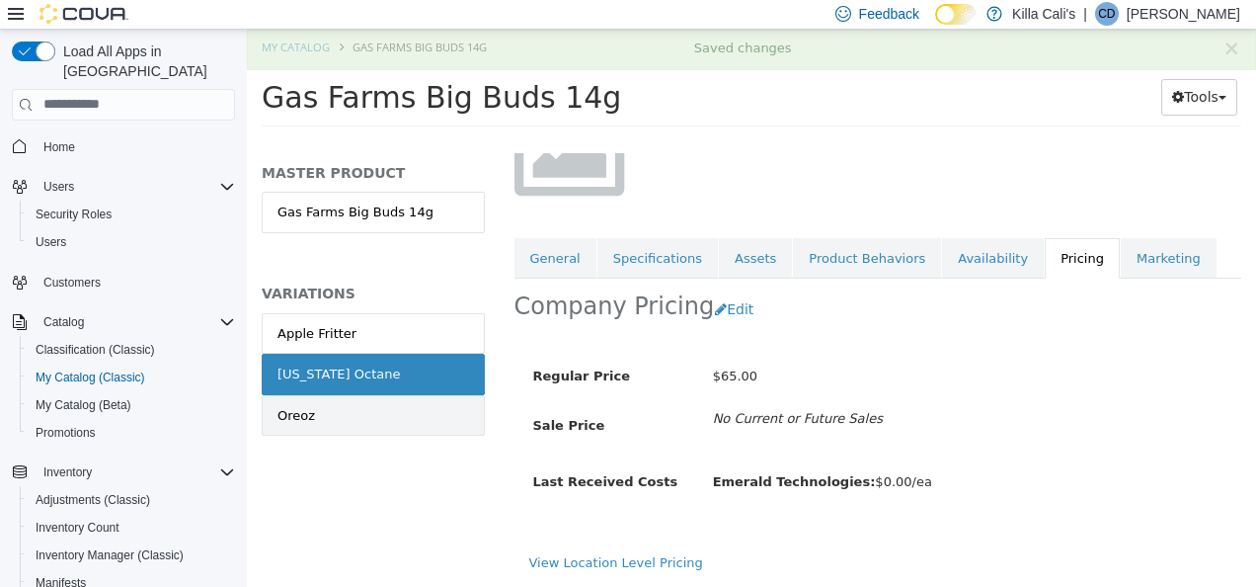
click at [354, 416] on link "Oreoz" at bounding box center [373, 414] width 223 height 41
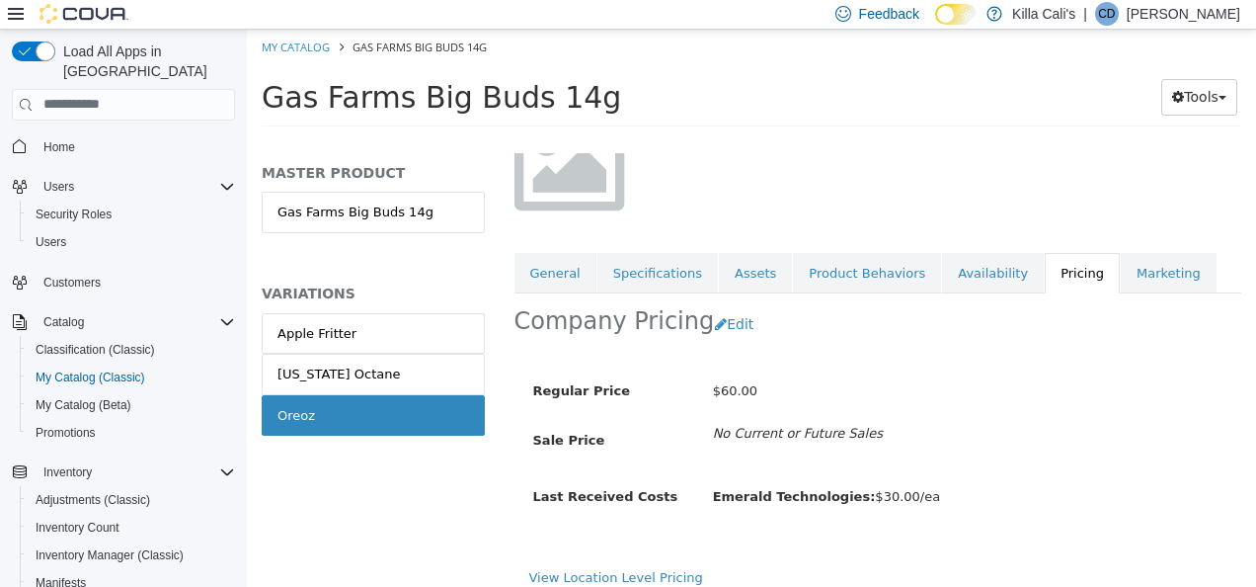
scroll to position [214, 0]
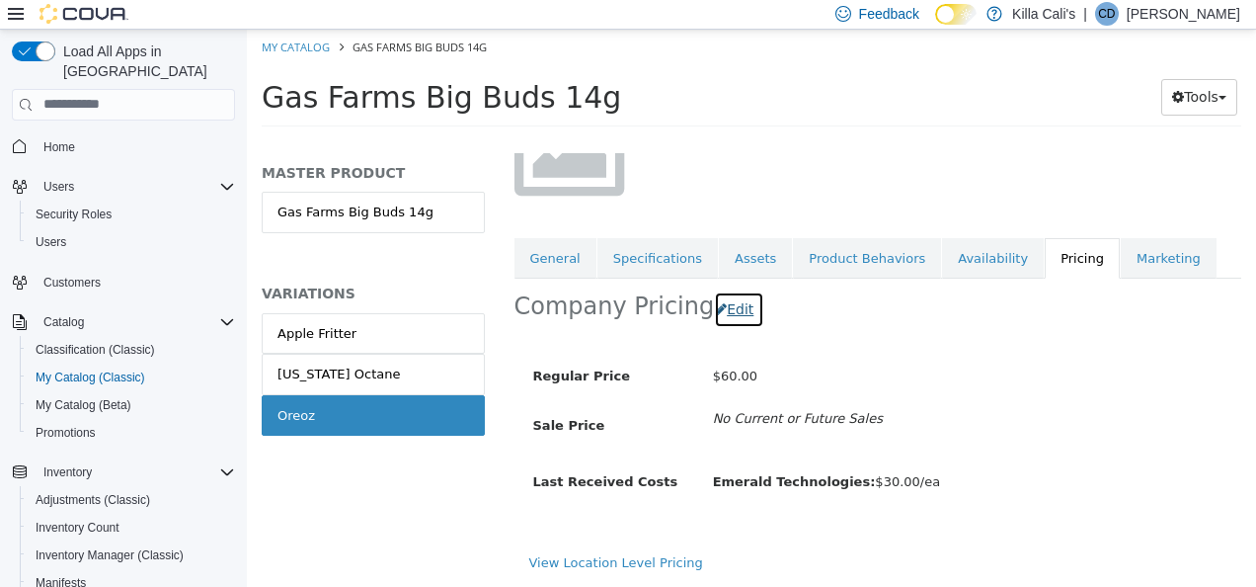
click at [725, 290] on button "Edit" at bounding box center [739, 308] width 50 height 37
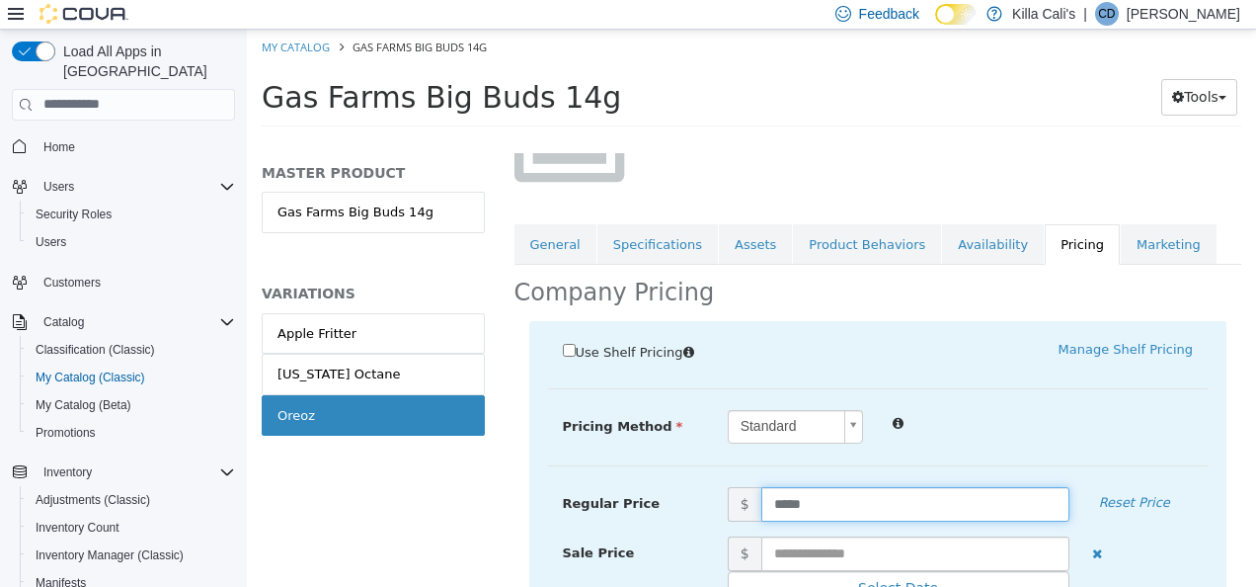
click at [778, 499] on input "*****" at bounding box center [916, 503] width 308 height 35
type input "*****"
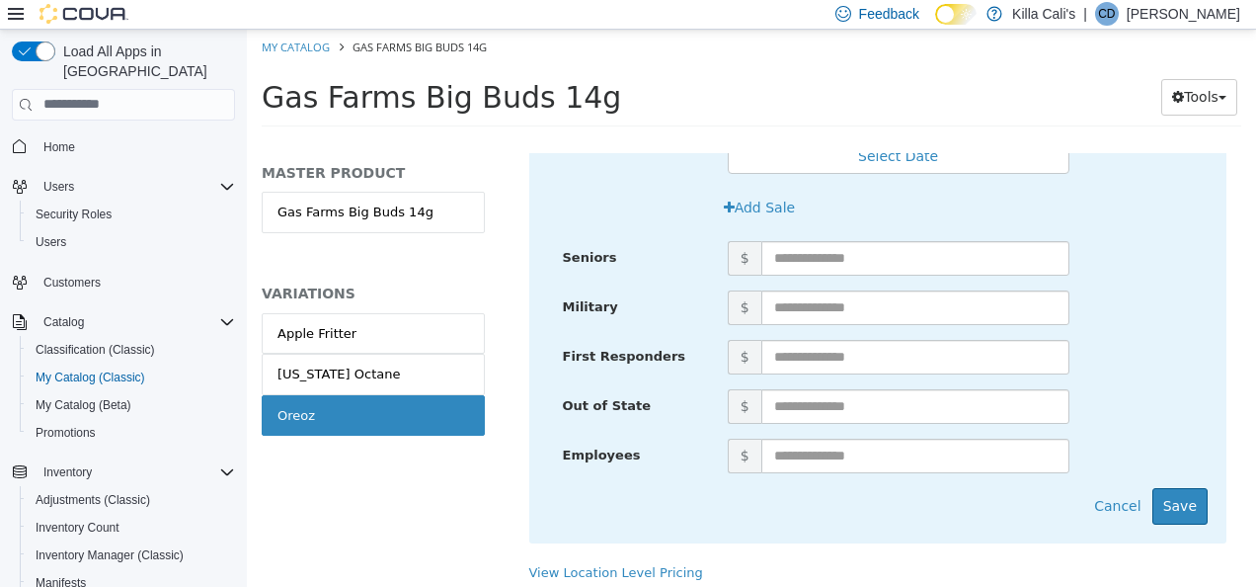
scroll to position [668, 0]
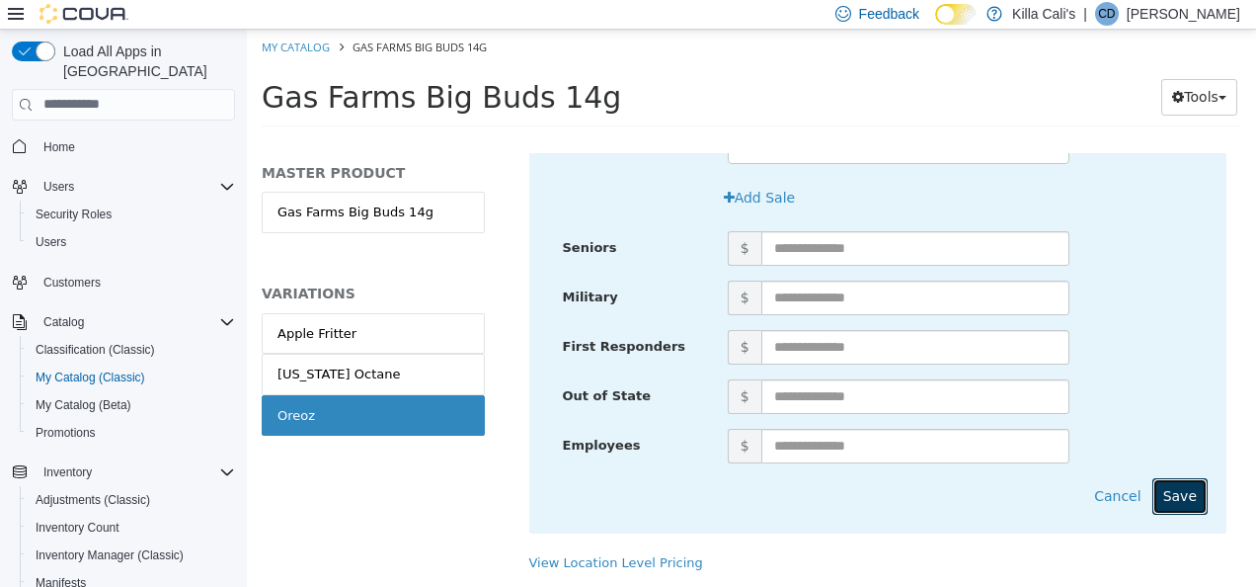
click at [1187, 483] on button "Save" at bounding box center [1180, 495] width 55 height 37
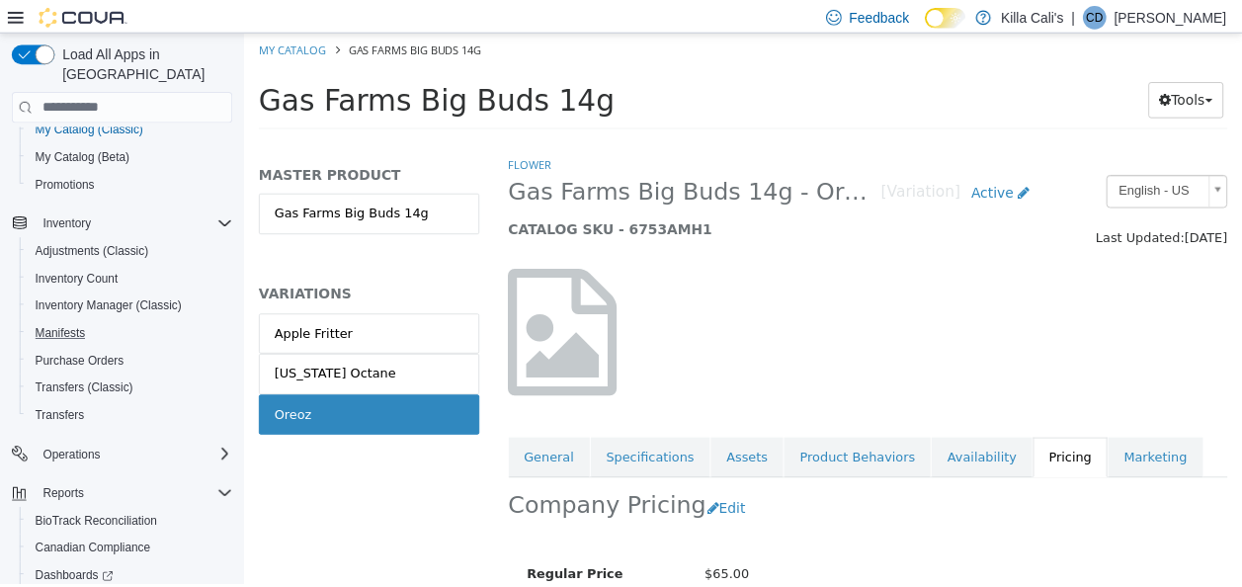
scroll to position [369, 0]
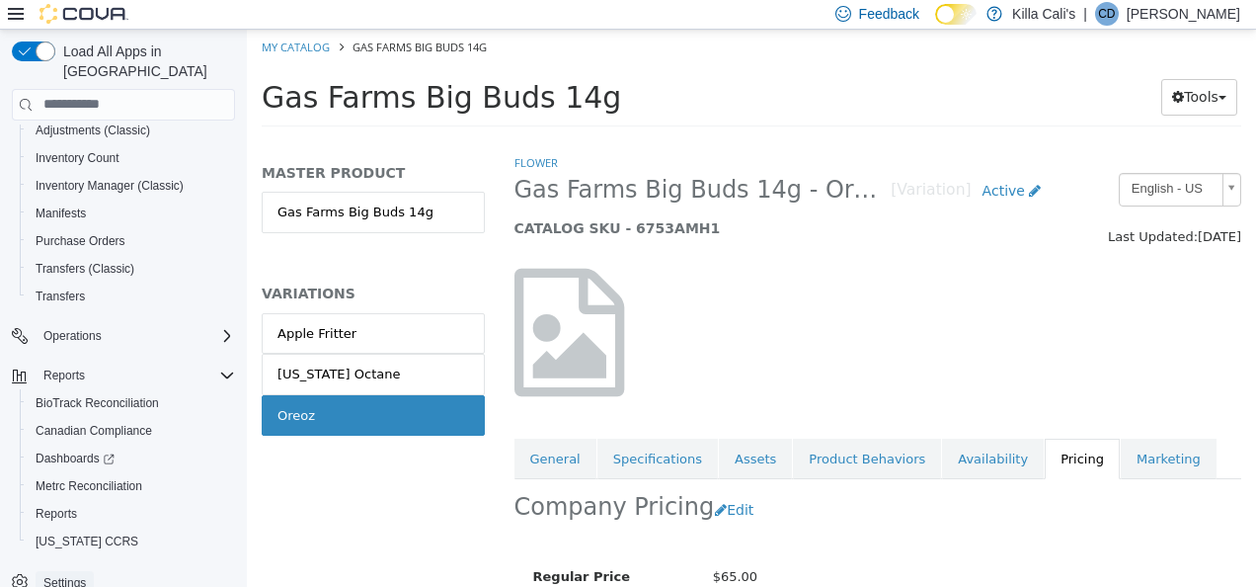
click at [71, 575] on span "Settings" at bounding box center [64, 583] width 42 height 16
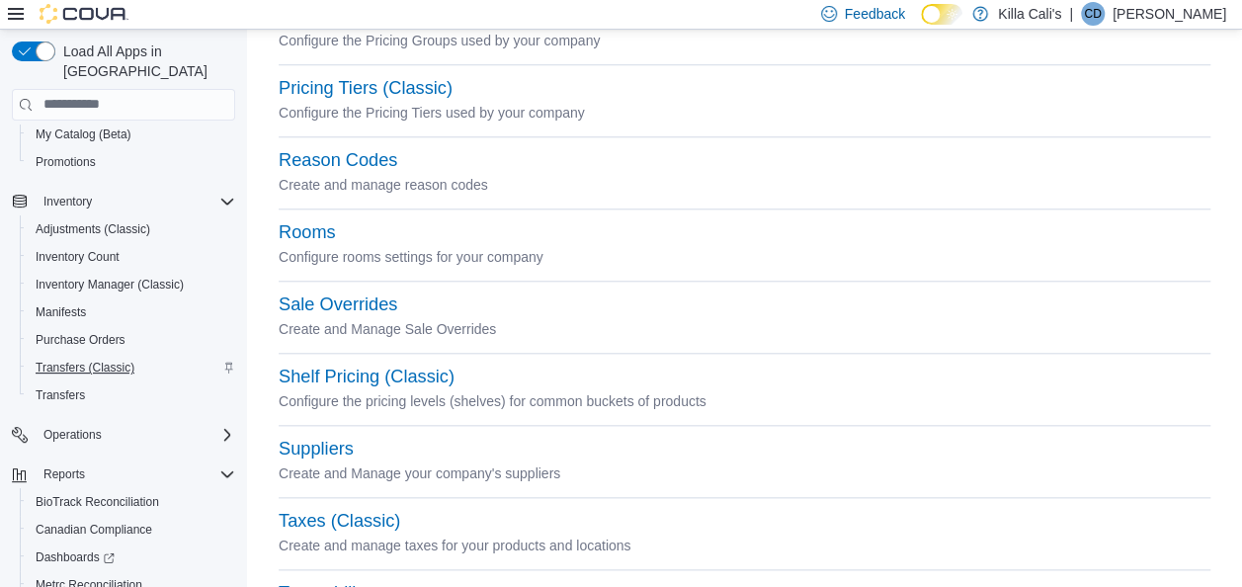
scroll to position [172, 0]
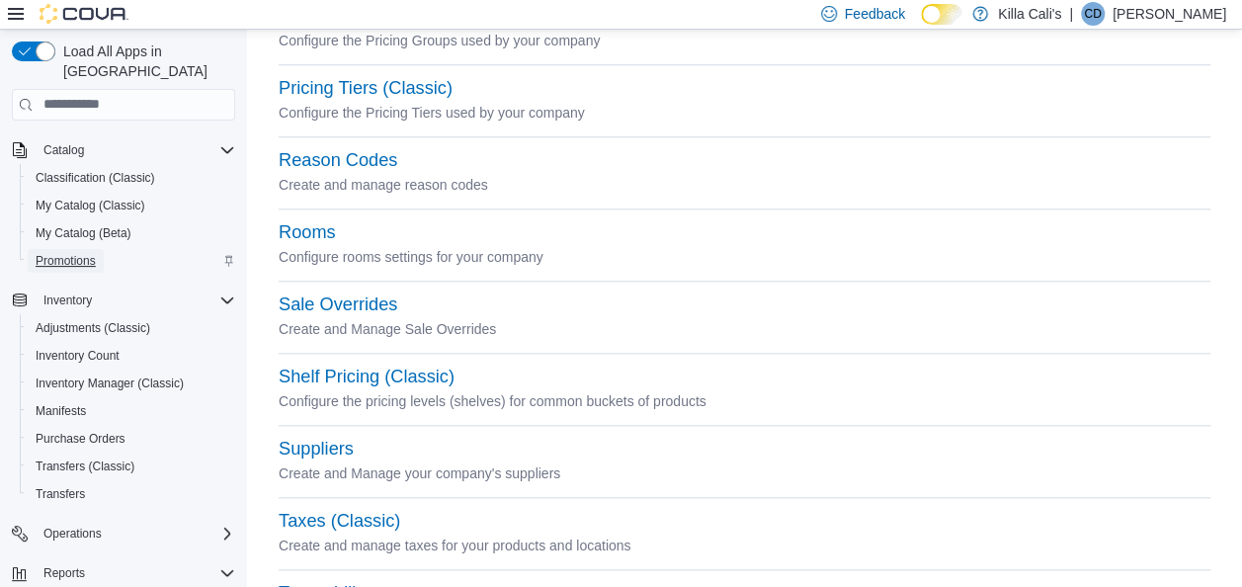
click at [69, 253] on span "Promotions" at bounding box center [66, 261] width 60 height 16
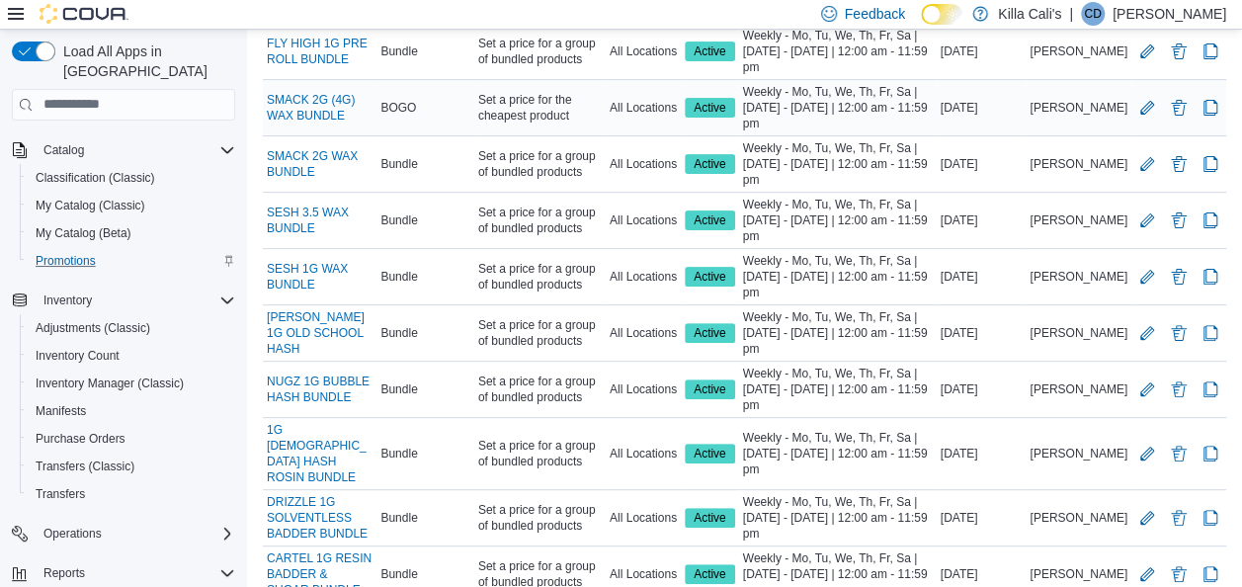
scroll to position [249, 0]
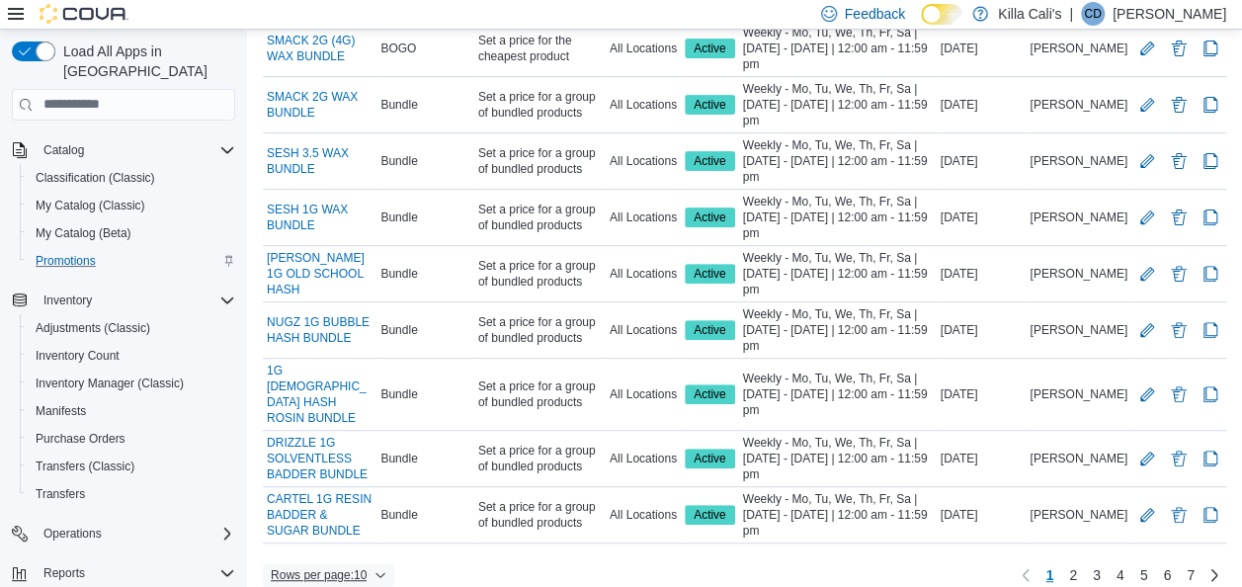
click at [381, 572] on icon "button" at bounding box center [380, 574] width 9 height 5
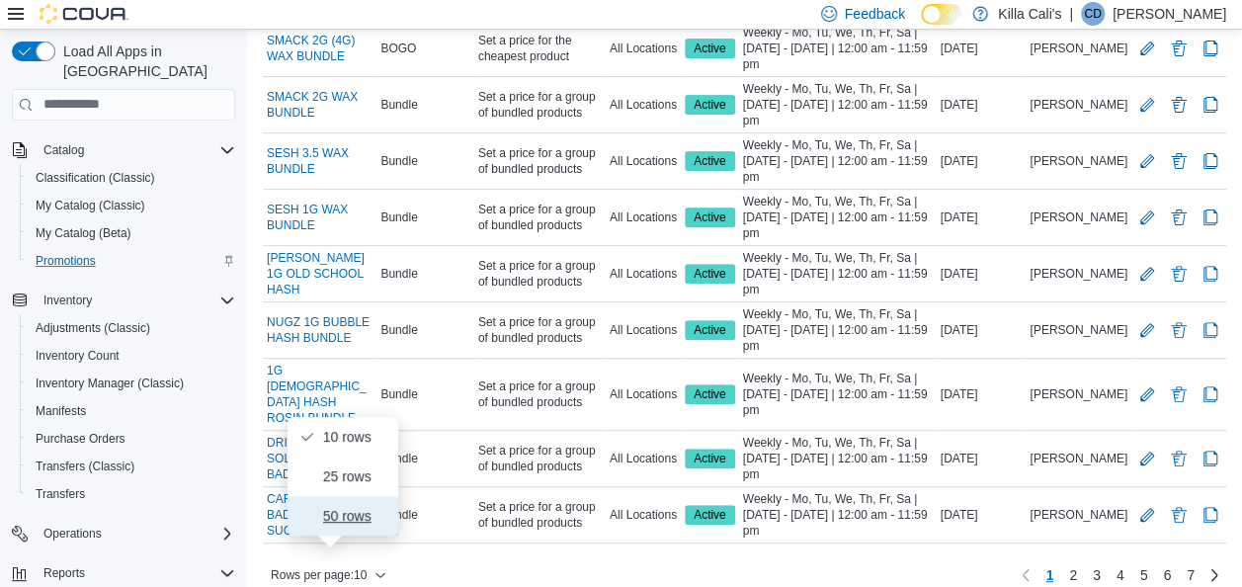
click at [365, 518] on span "50 rows" at bounding box center [354, 516] width 63 height 16
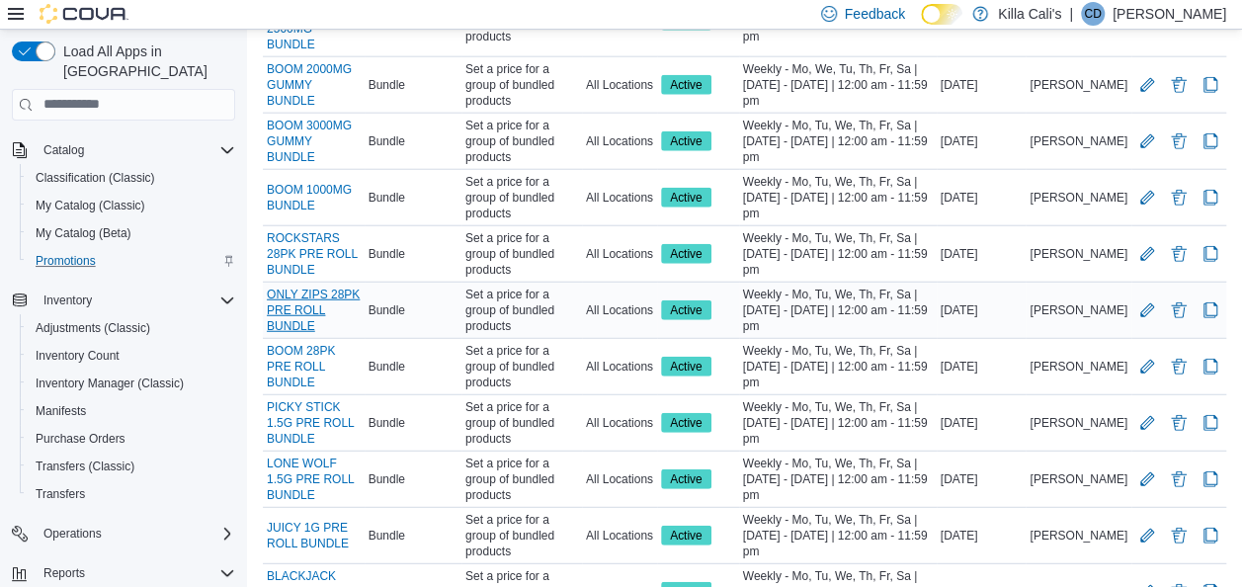
scroll to position [2487, 0]
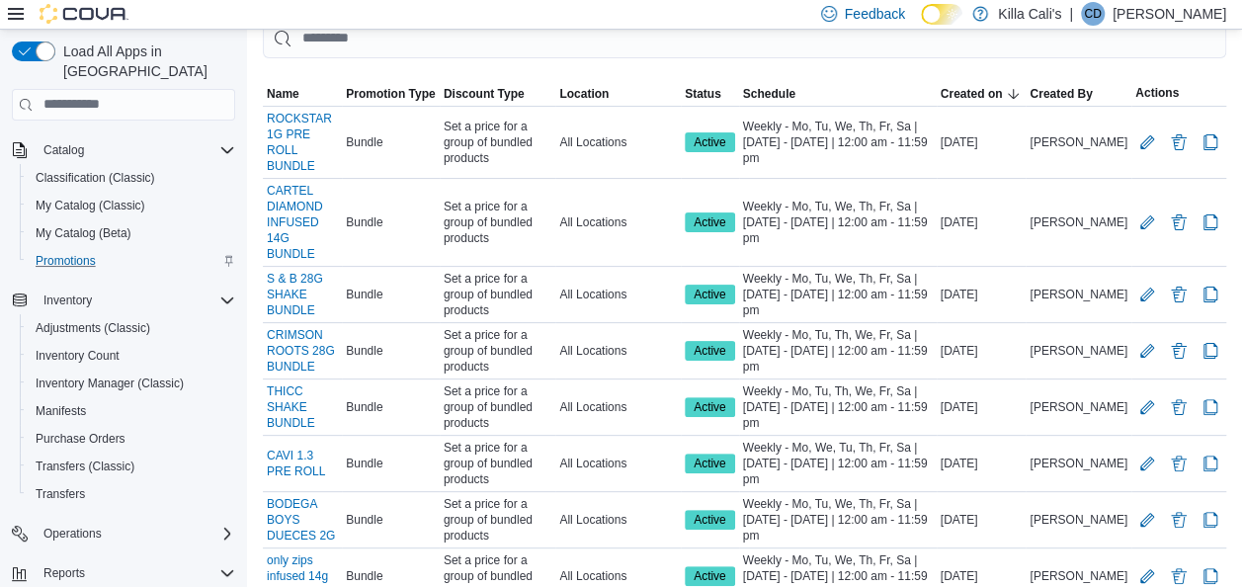
scroll to position [8, 0]
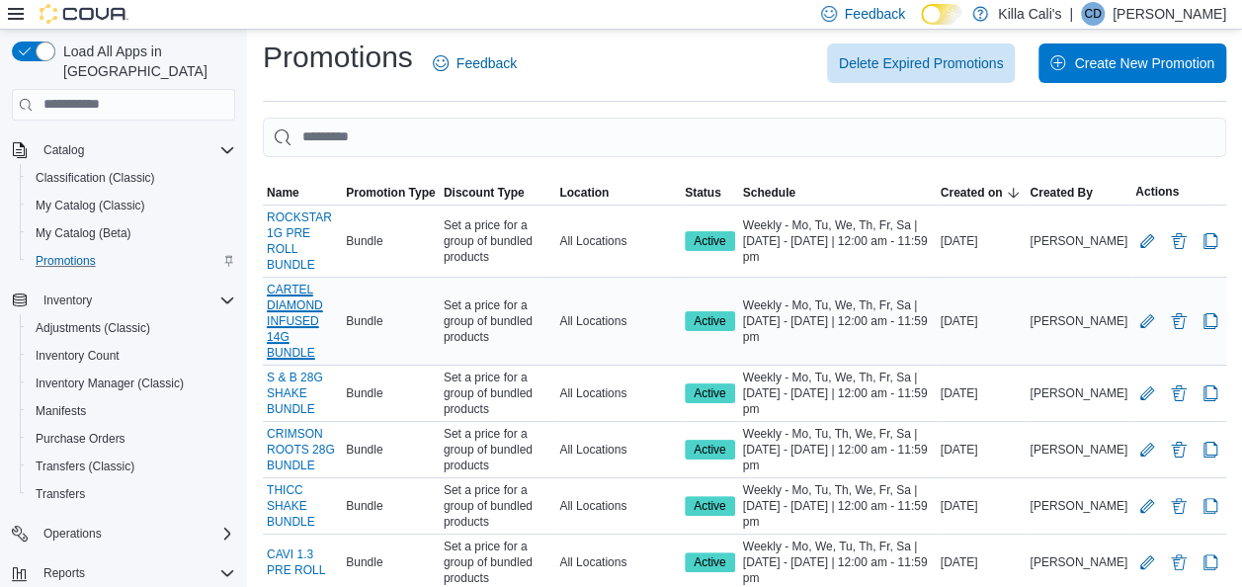
click at [306, 286] on link "CARTEL DIAMOND INFUSED 14G BUNDLE" at bounding box center [302, 321] width 71 height 79
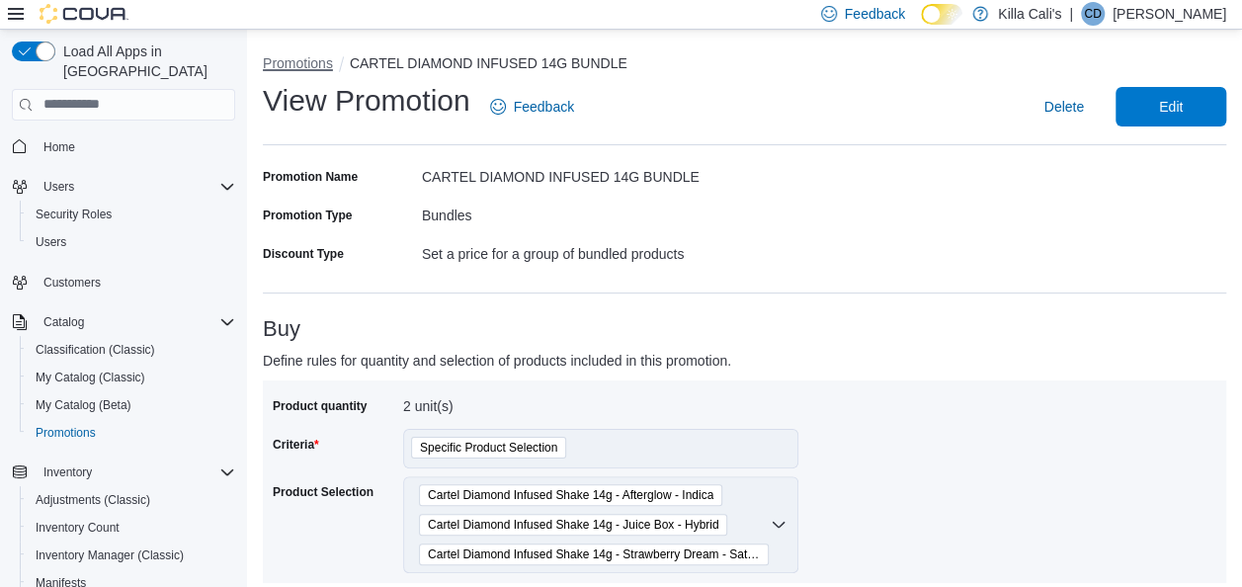
click at [327, 61] on button "Promotions" at bounding box center [298, 63] width 70 height 16
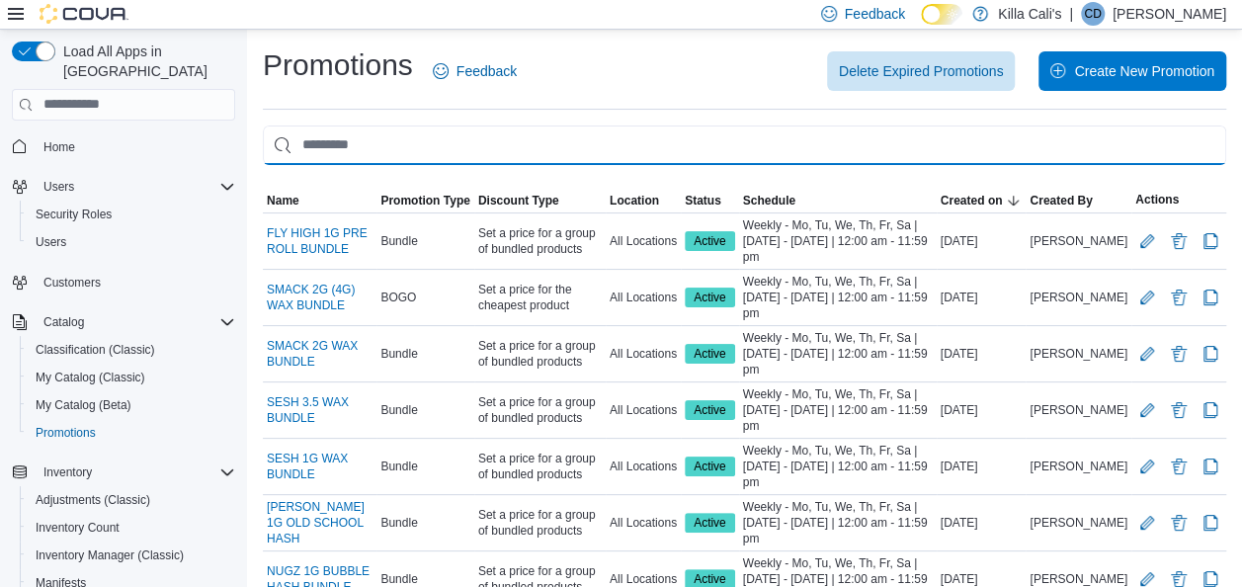
click at [321, 146] on input "This is a search bar. As you type, the results lower in the page will automatic…" at bounding box center [744, 145] width 963 height 40
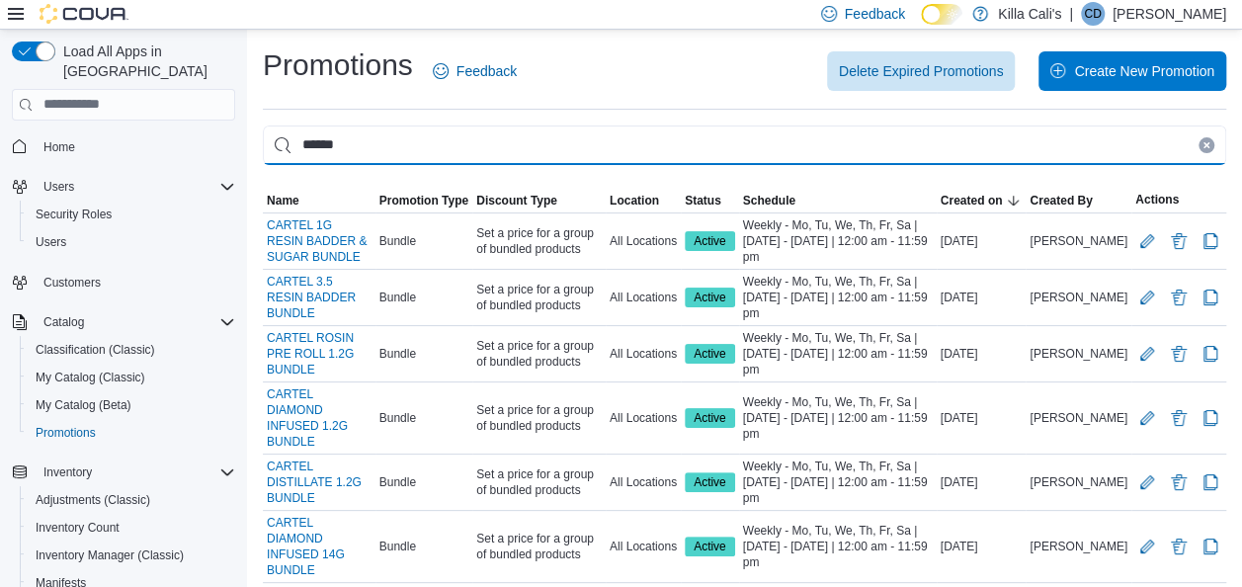
type input "******"
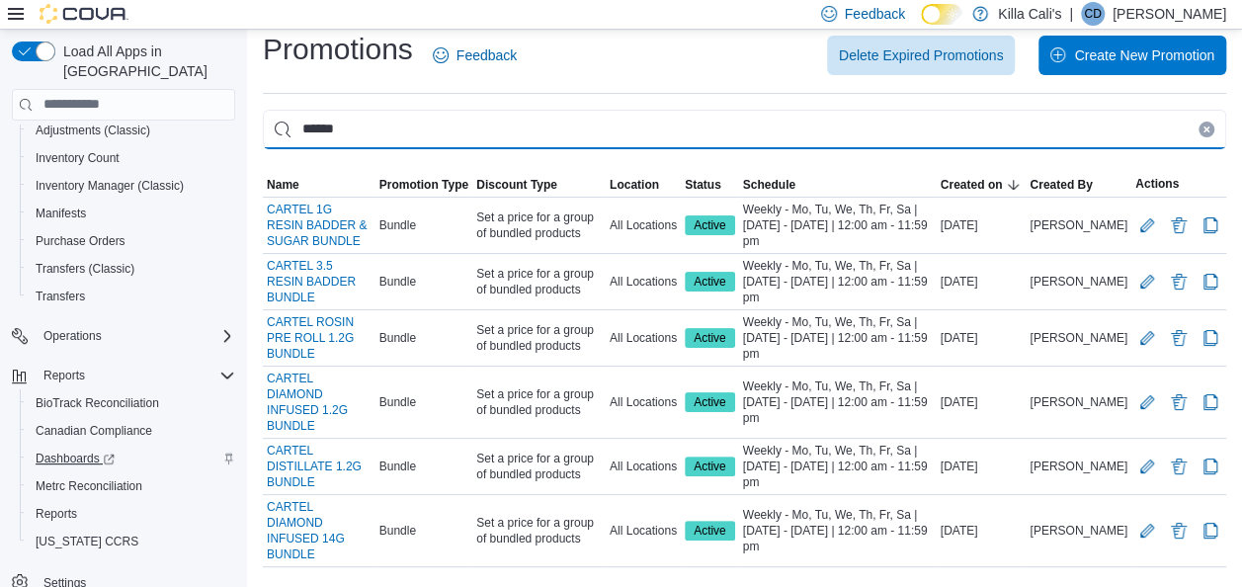
scroll to position [25, 0]
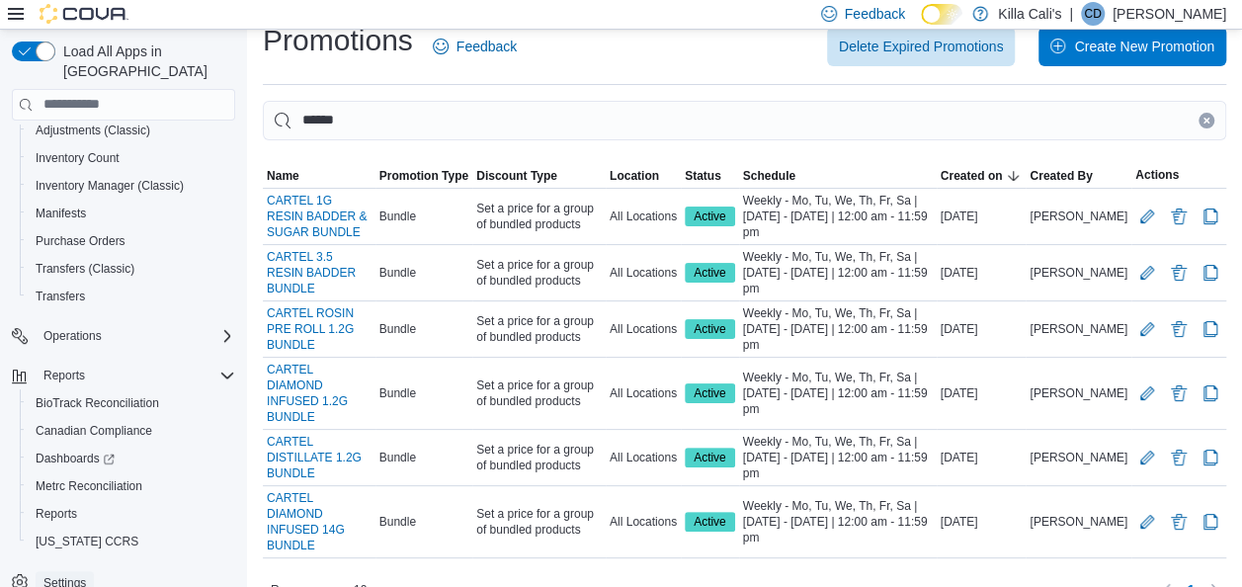
click at [68, 575] on span "Settings" at bounding box center [64, 583] width 42 height 16
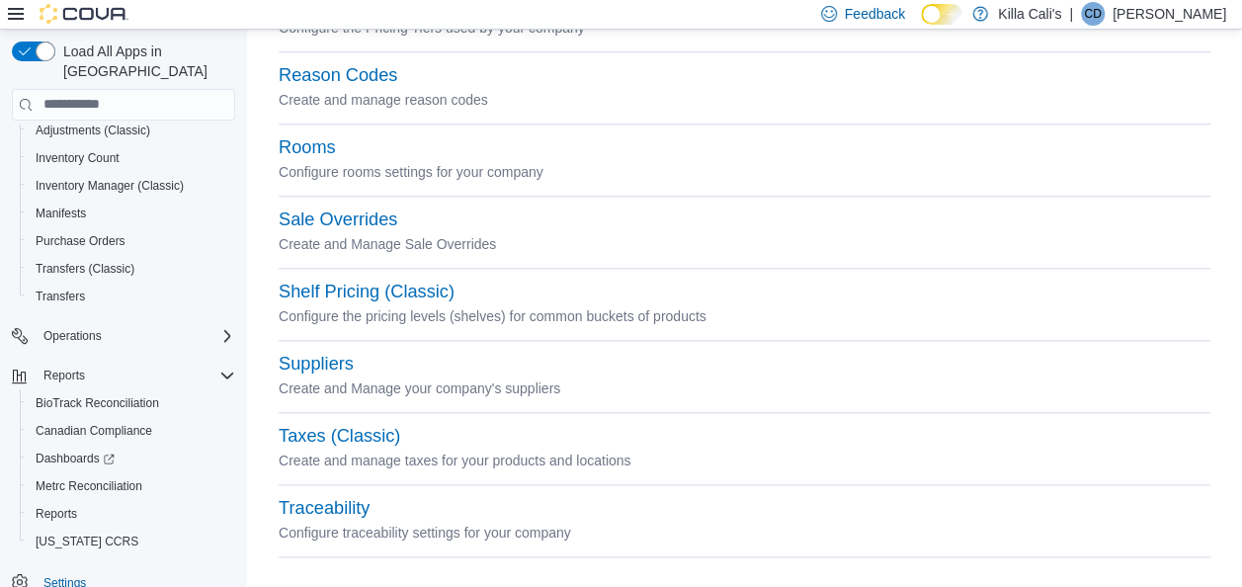
scroll to position [944, 0]
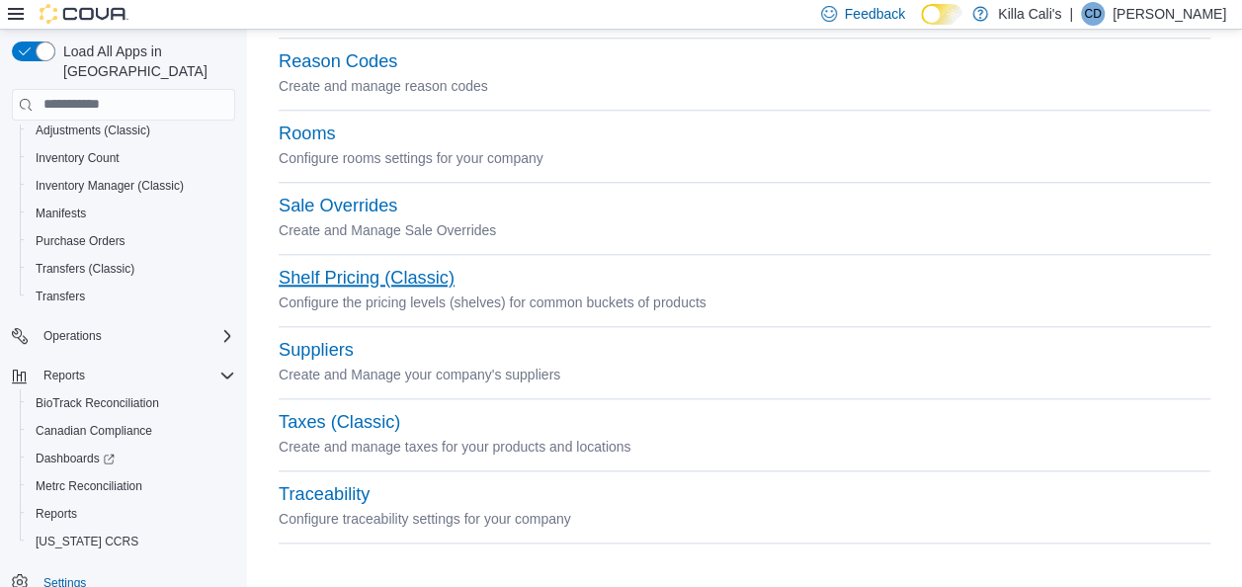
click at [340, 279] on button "Shelf Pricing (Classic)" at bounding box center [367, 278] width 176 height 21
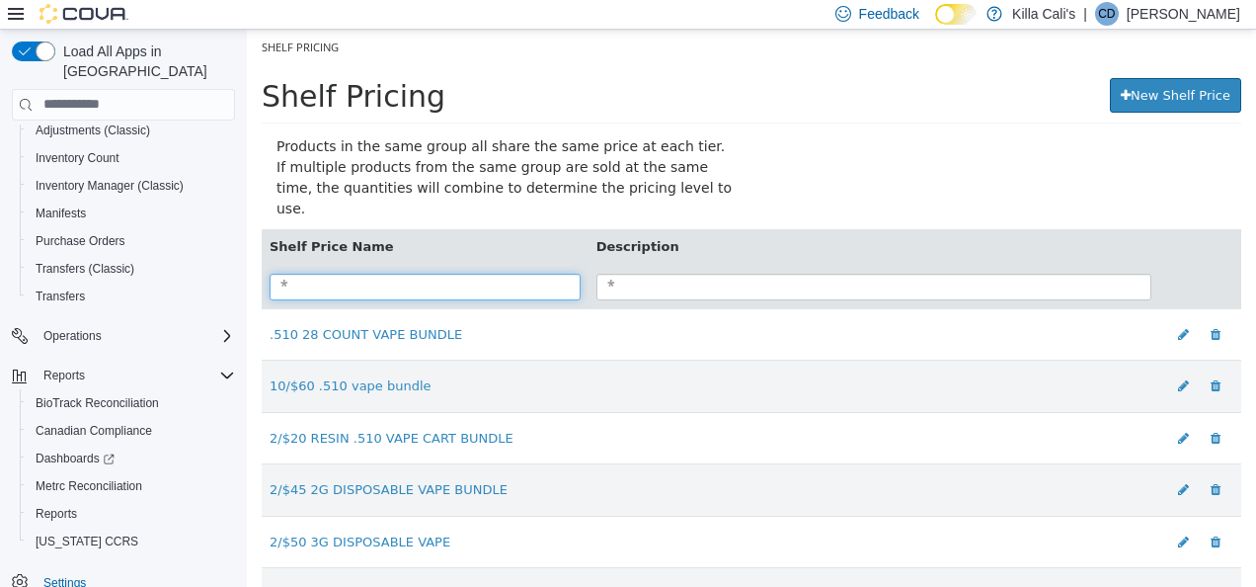
click at [354, 273] on input "search" at bounding box center [425, 286] width 311 height 27
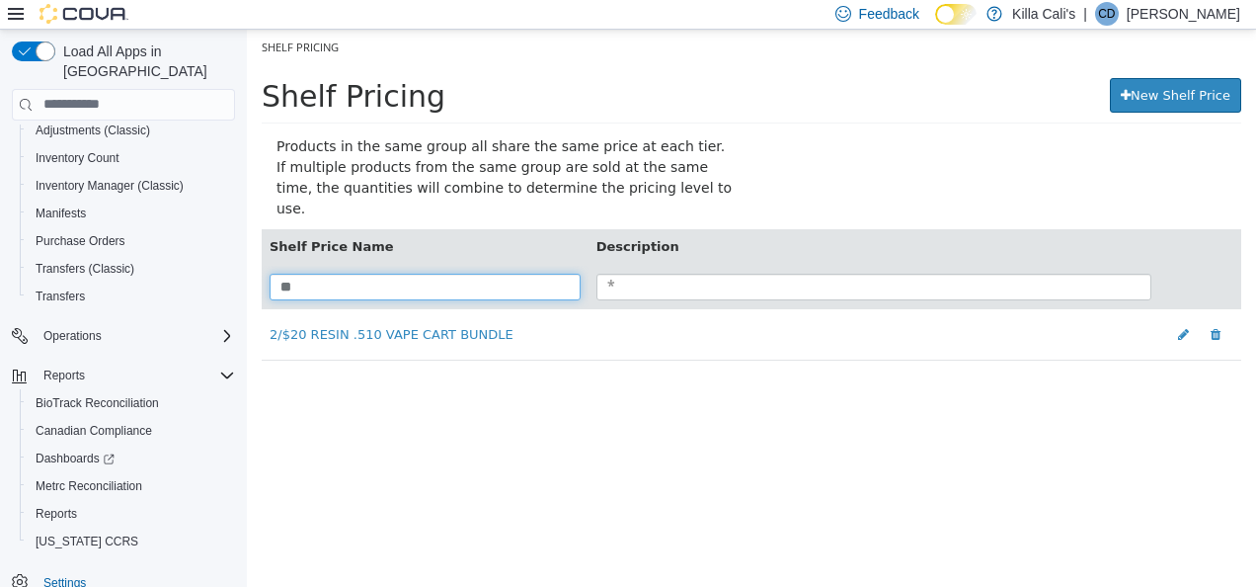
type input "*"
